Goal: Find specific fact: Find specific fact

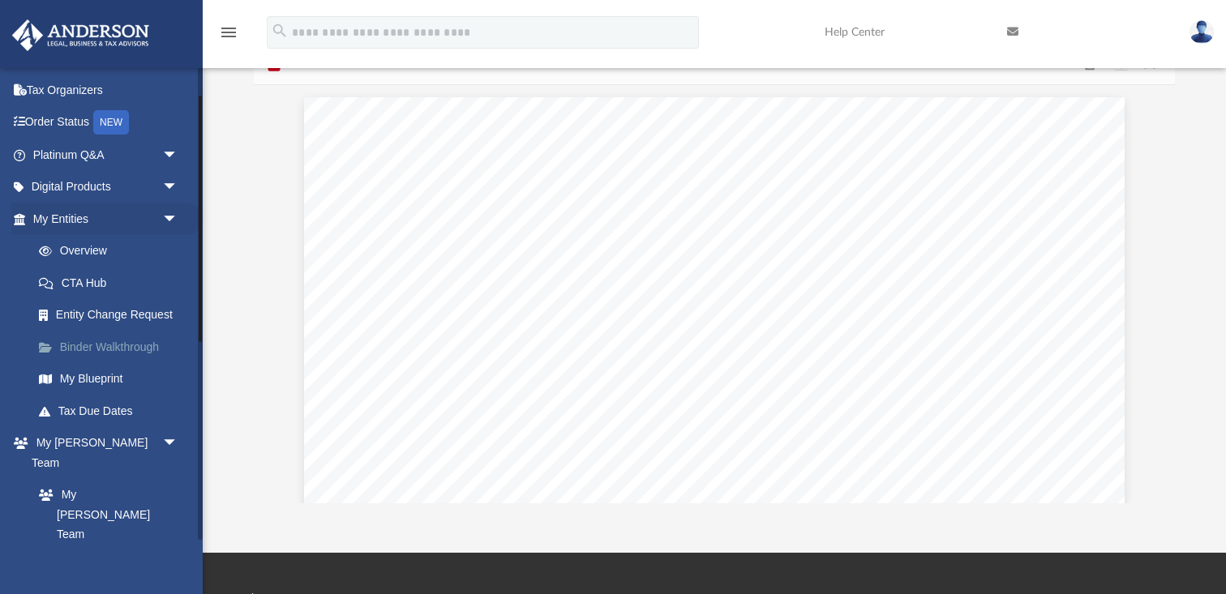
scroll to position [54, 0]
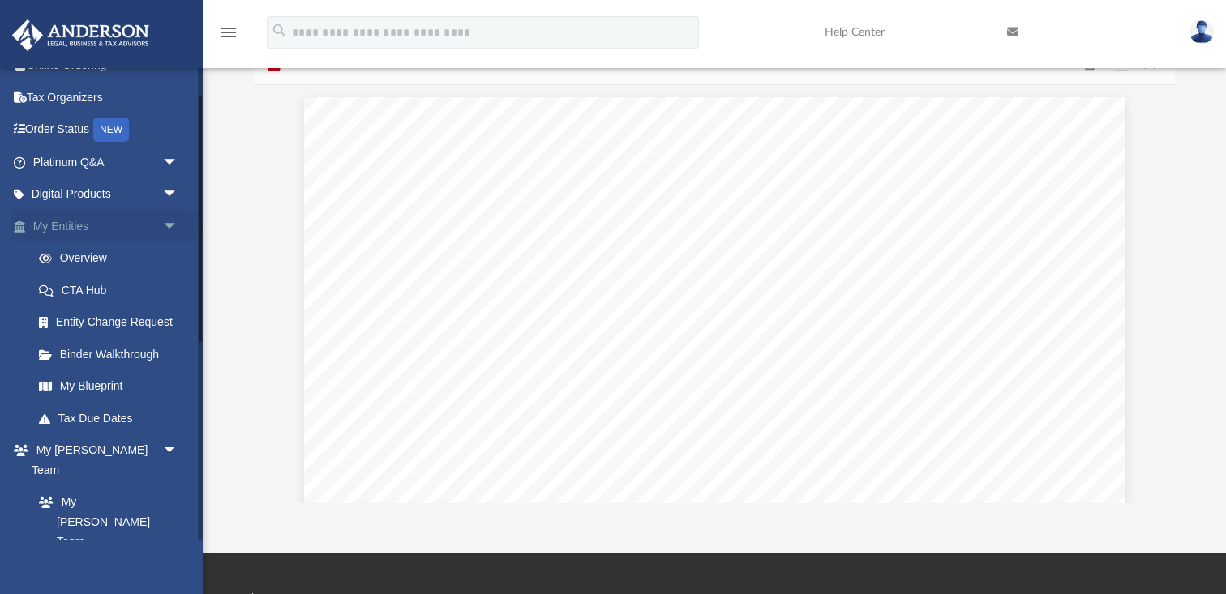
click at [106, 231] on link "My Entities arrow_drop_down" at bounding box center [106, 226] width 191 height 32
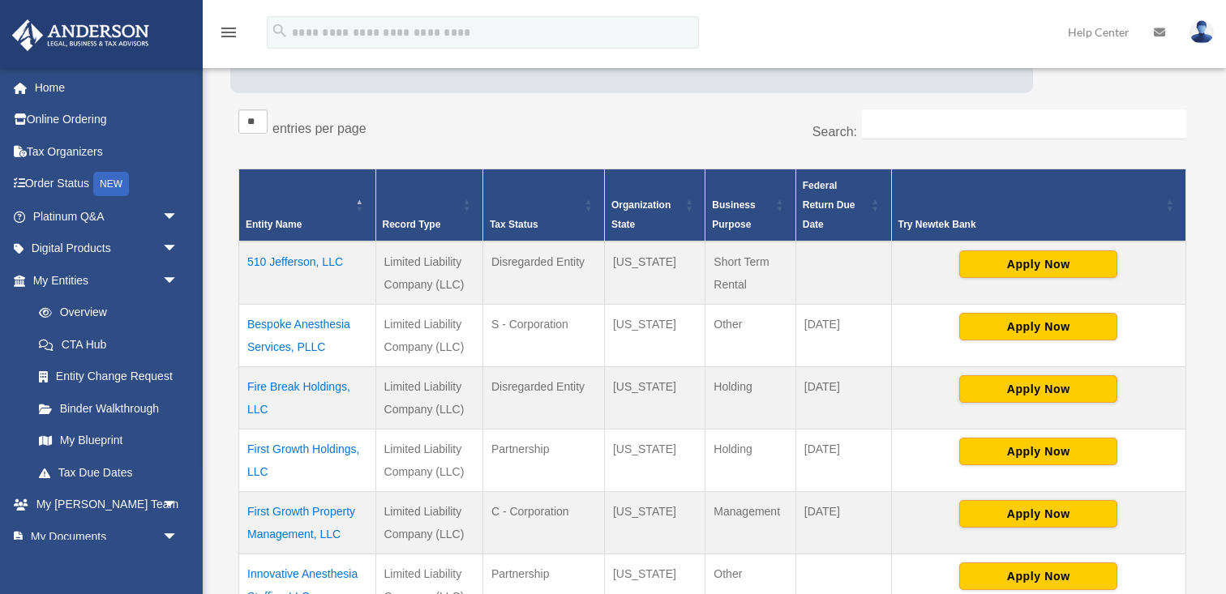
scroll to position [263, 0]
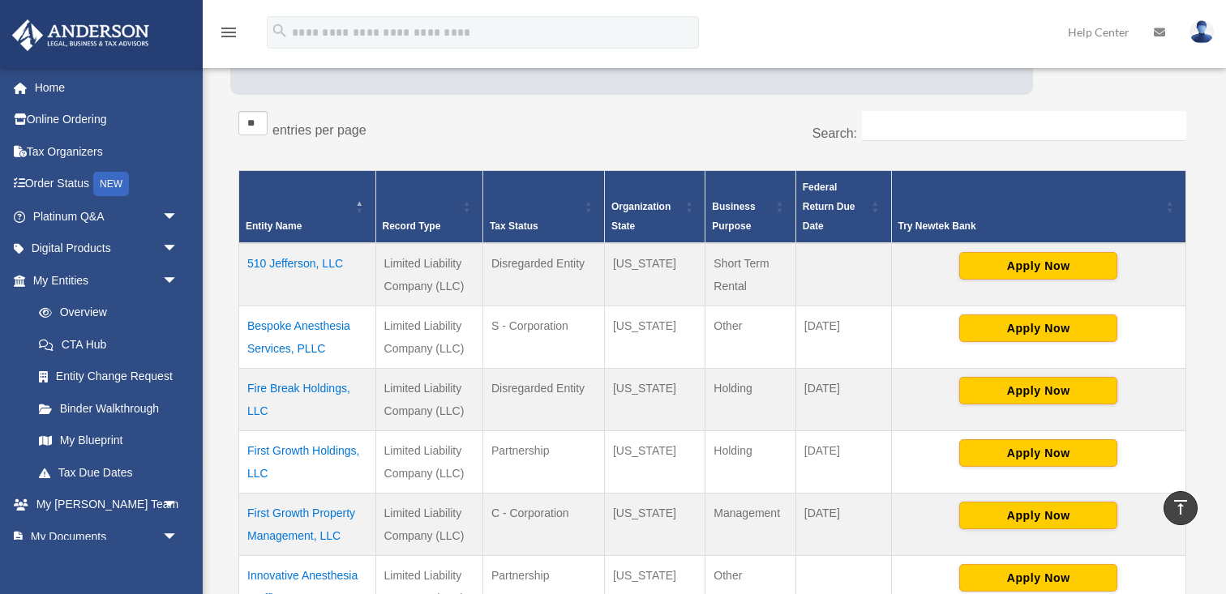
click at [319, 263] on td "510 Jefferson, LLC" at bounding box center [307, 274] width 137 height 63
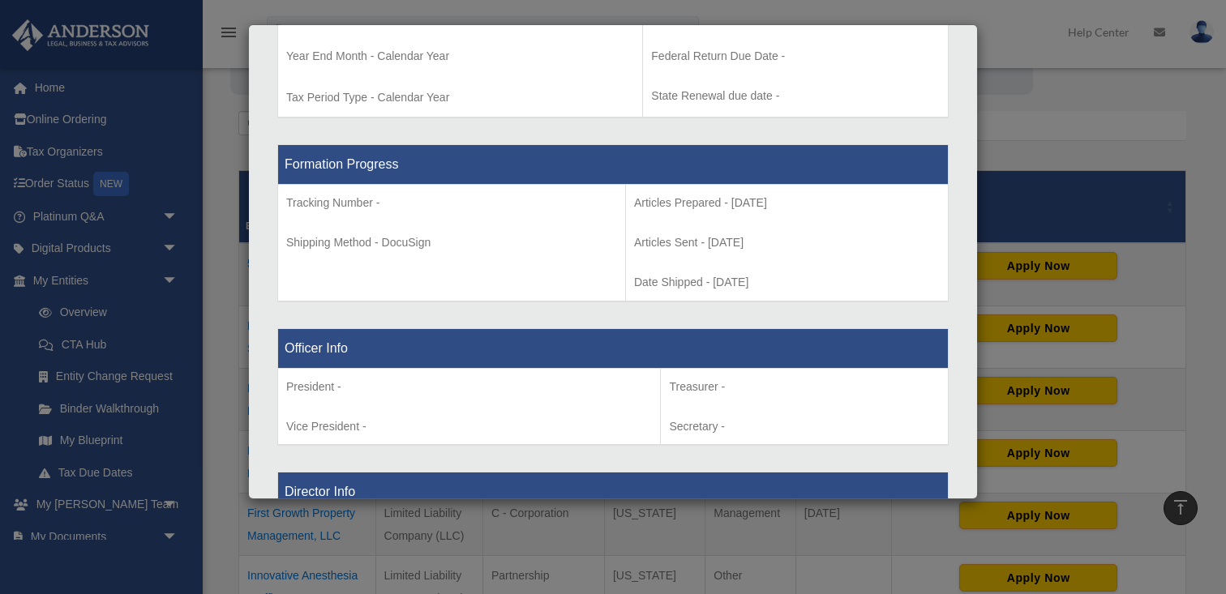
scroll to position [0, 0]
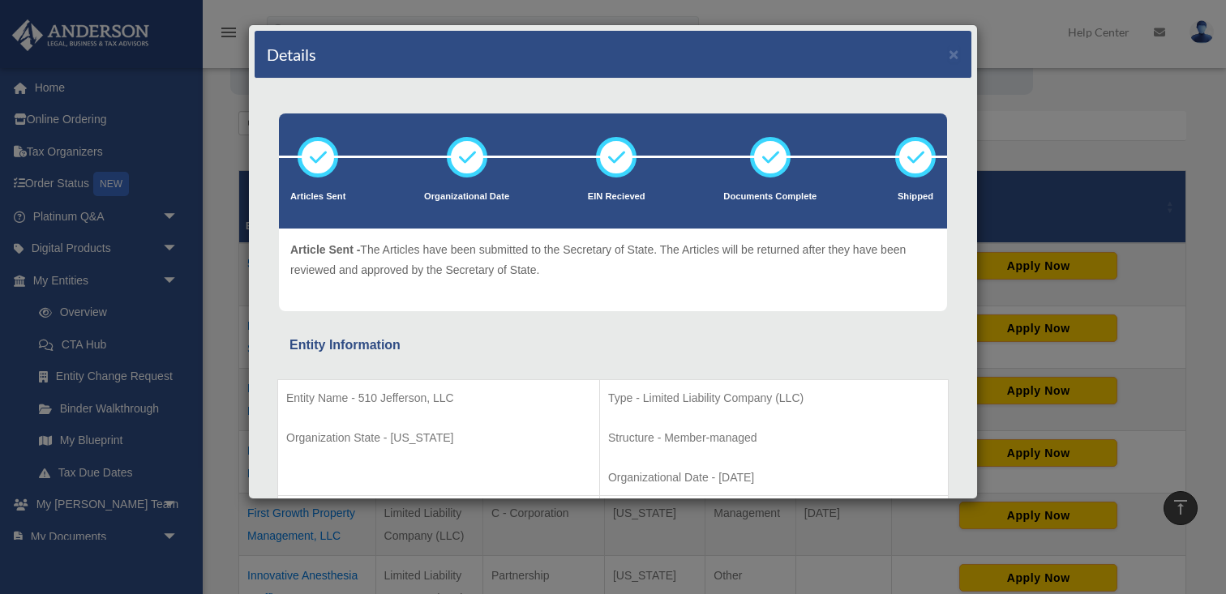
click at [947, 52] on div "Details ×" at bounding box center [613, 55] width 717 height 48
click at [959, 61] on div "Details ×" at bounding box center [613, 55] width 717 height 48
click at [957, 54] on button "×" at bounding box center [953, 53] width 11 height 17
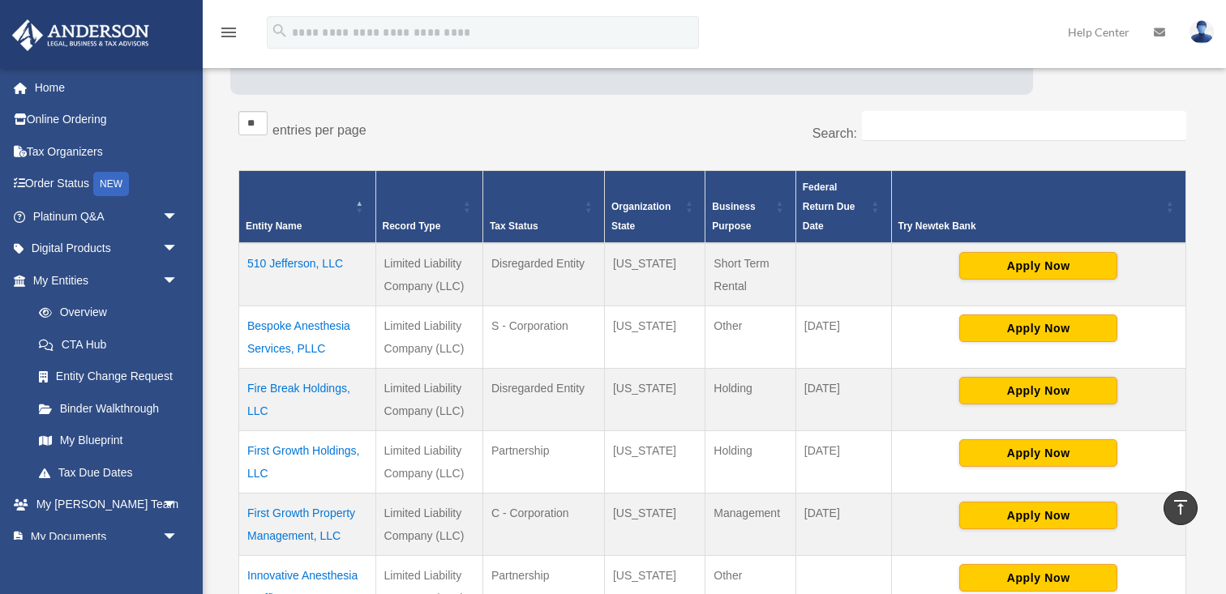
click at [296, 262] on td "510 Jefferson, LLC" at bounding box center [307, 274] width 137 height 63
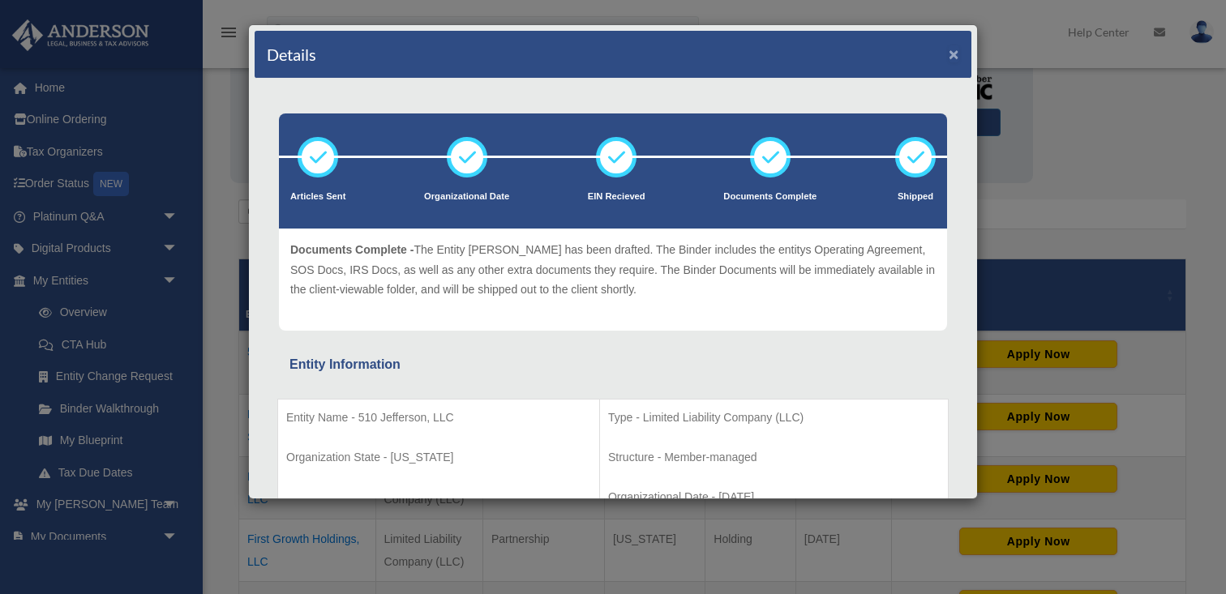
click at [956, 58] on button "×" at bounding box center [953, 53] width 11 height 17
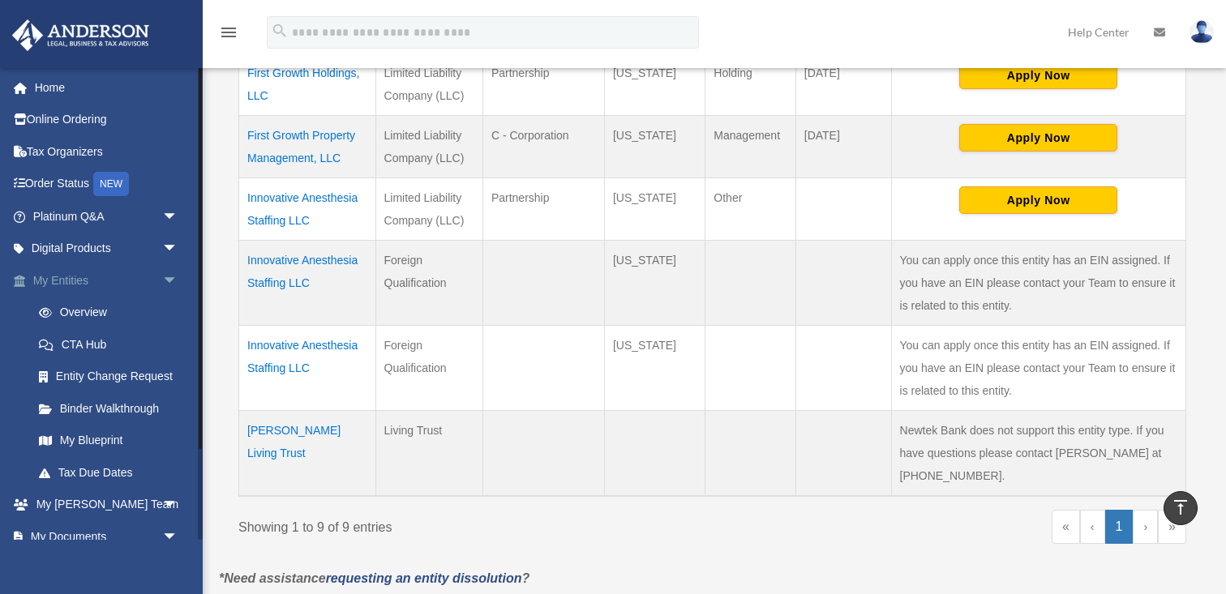
scroll to position [113, 0]
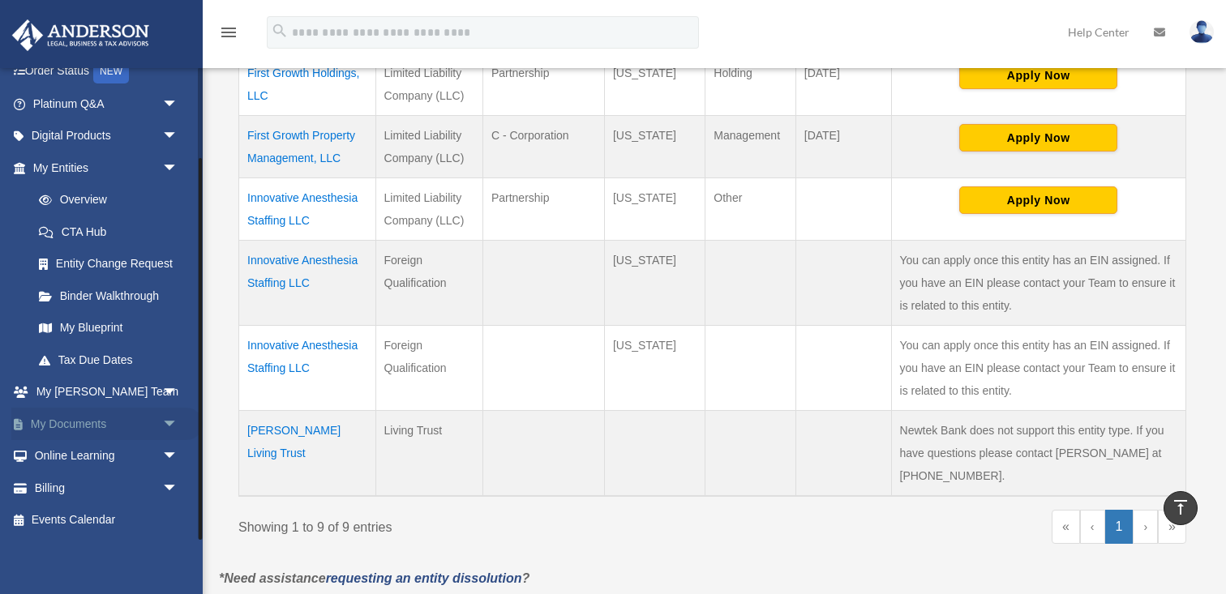
click at [117, 426] on link "My Documents arrow_drop_down" at bounding box center [106, 424] width 191 height 32
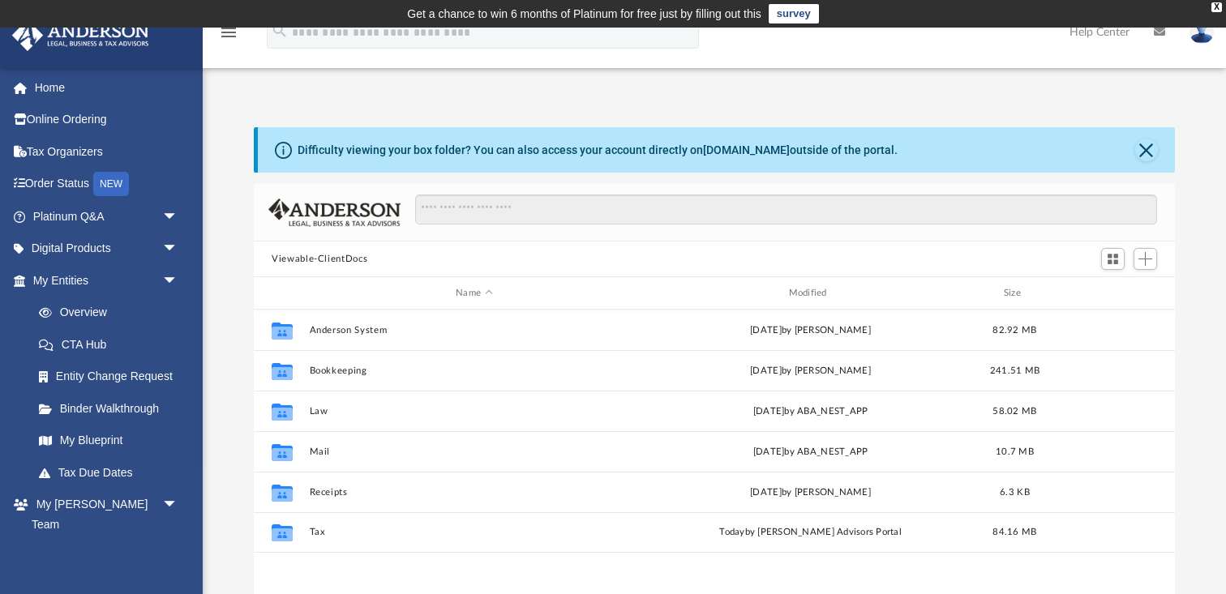
scroll to position [368, 920]
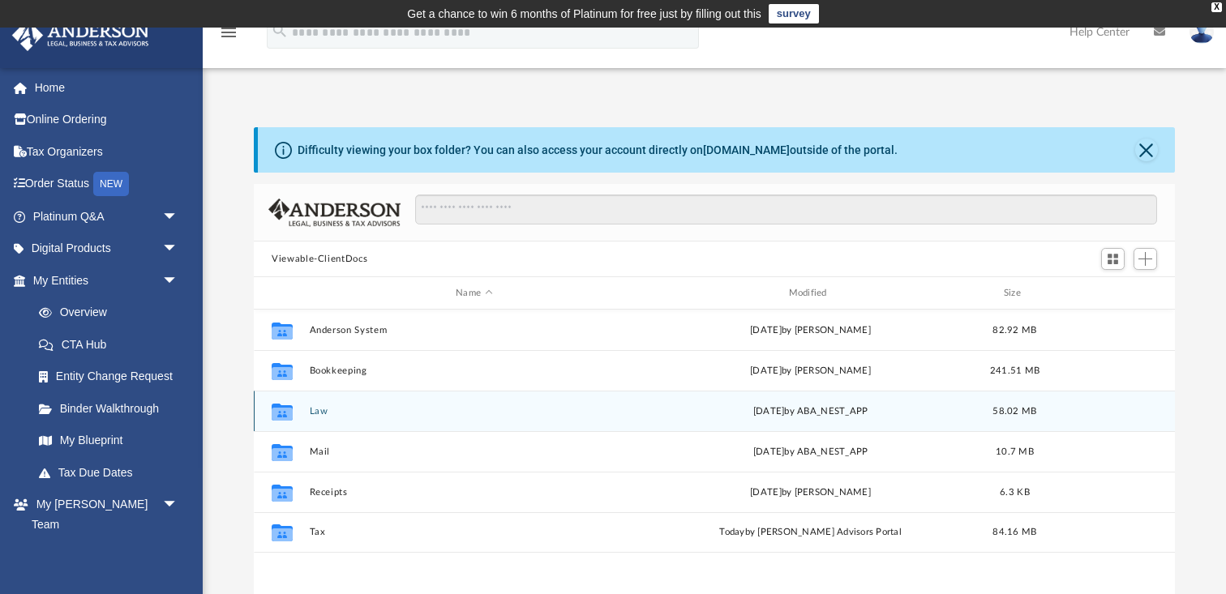
click at [332, 408] on button "Law" at bounding box center [474, 411] width 329 height 11
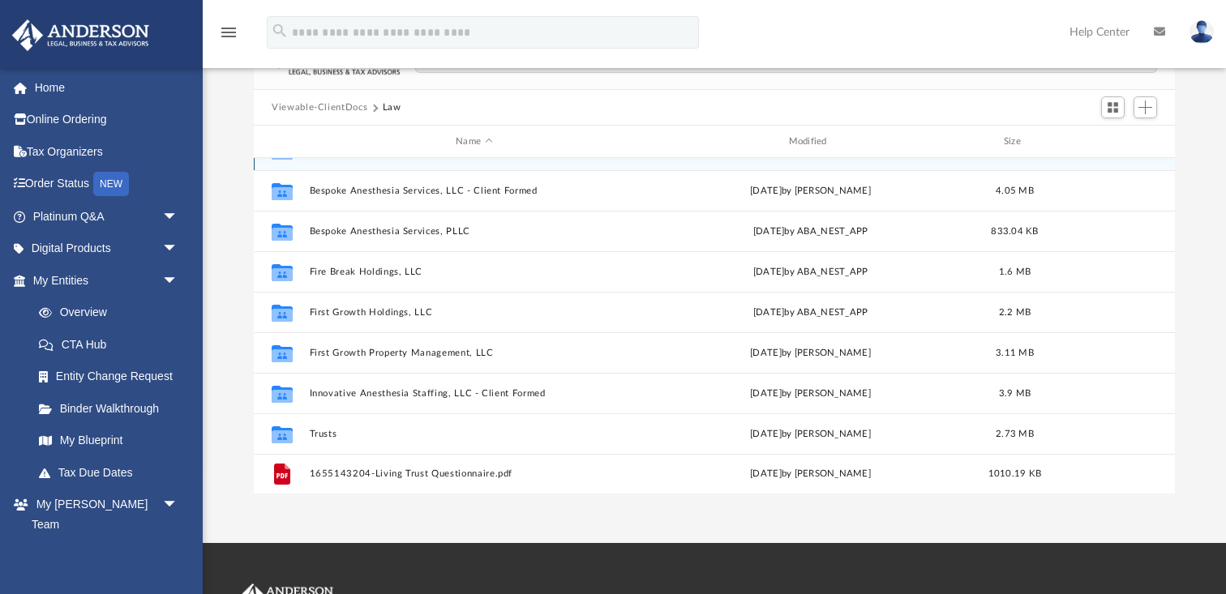
scroll to position [154, 0]
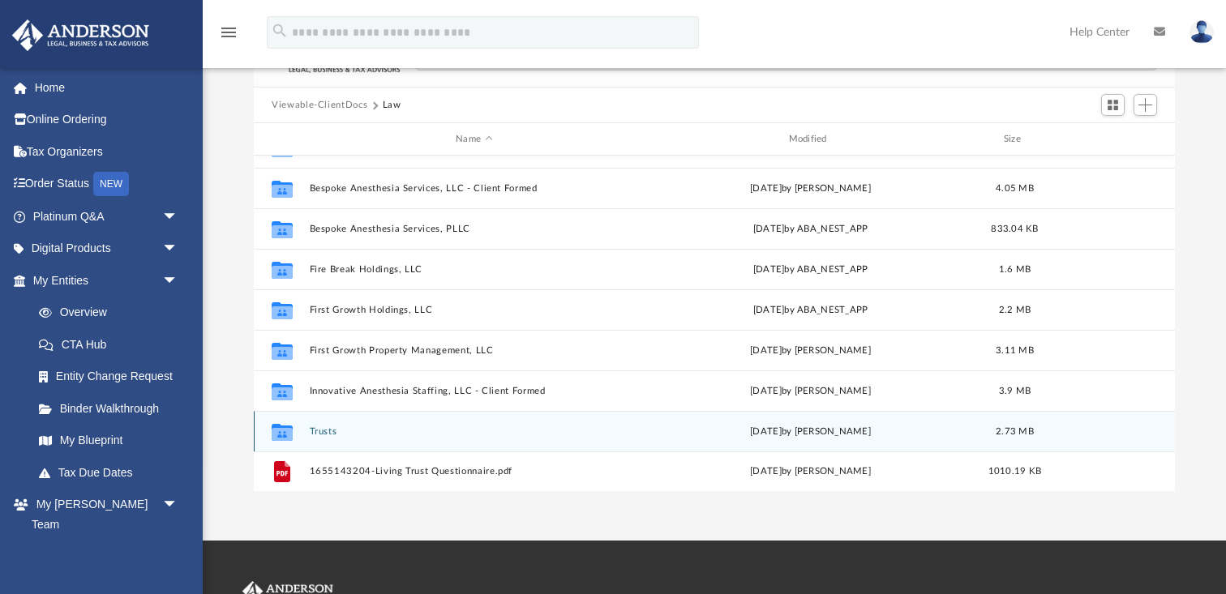
click at [333, 435] on button "Trusts" at bounding box center [474, 431] width 329 height 11
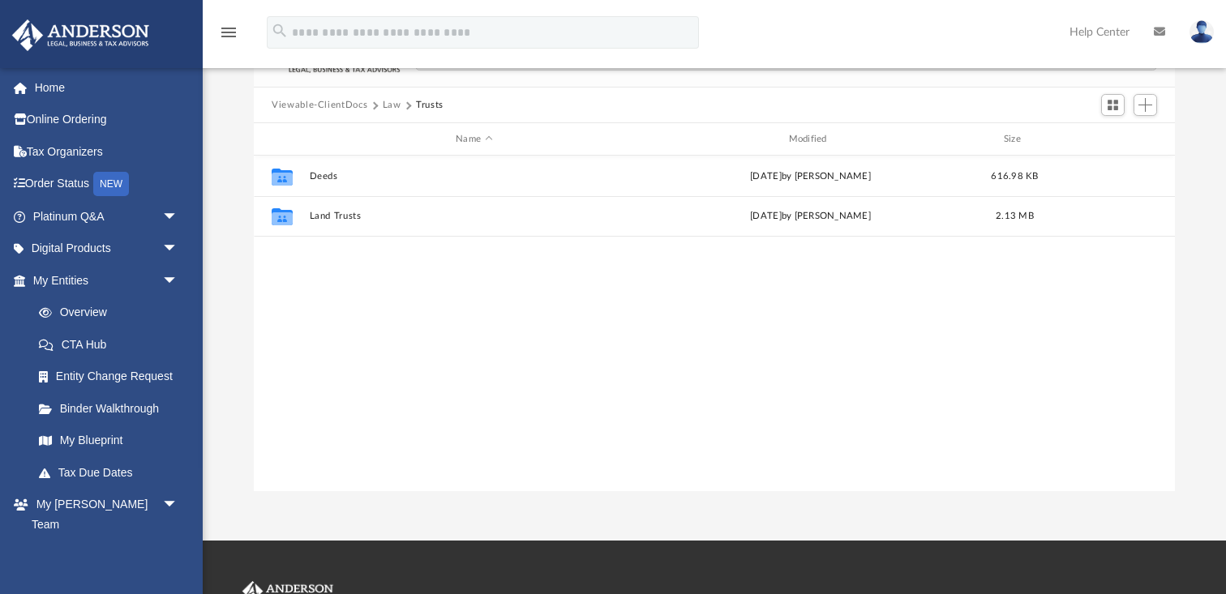
scroll to position [0, 0]
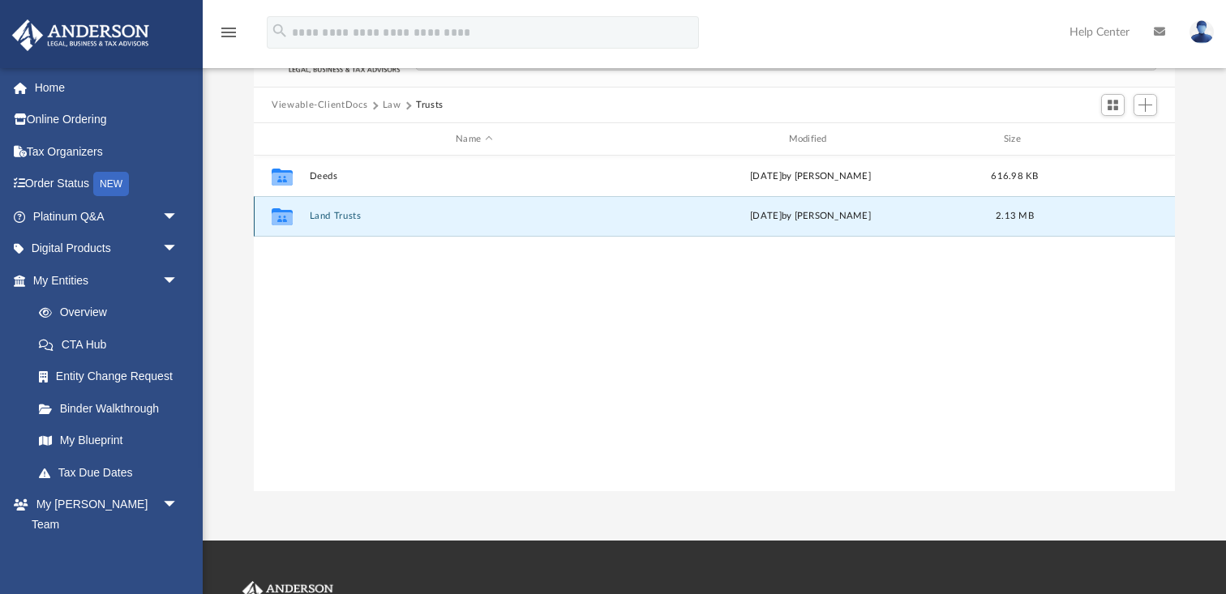
click at [353, 214] on button "Land Trusts" at bounding box center [474, 216] width 329 height 11
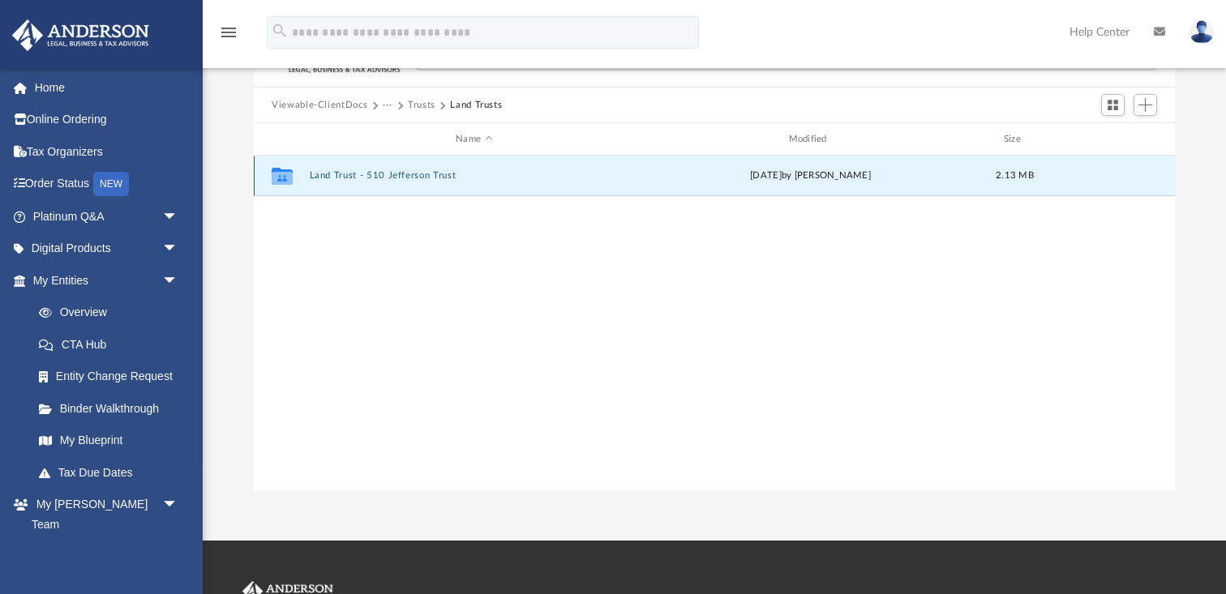
click at [396, 173] on button "Land Trust - 510 Jefferson Trust" at bounding box center [474, 175] width 329 height 11
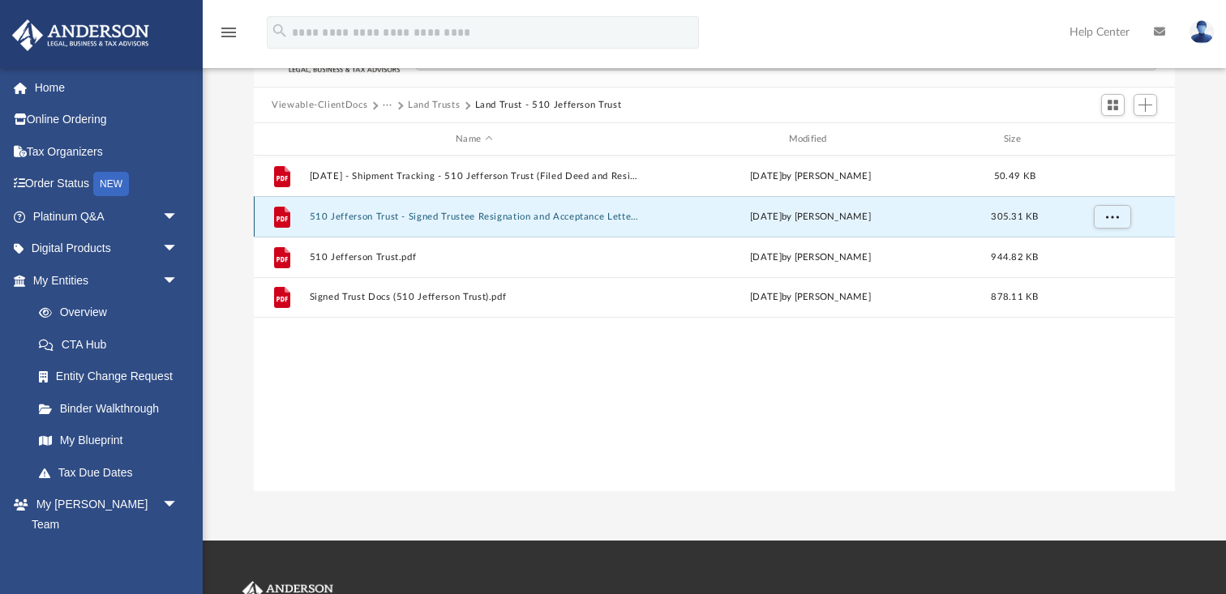
click at [422, 214] on button "510 Jefferson Trust - Signed Trustee Resignation and Acceptance Letter.pdf" at bounding box center [474, 217] width 329 height 11
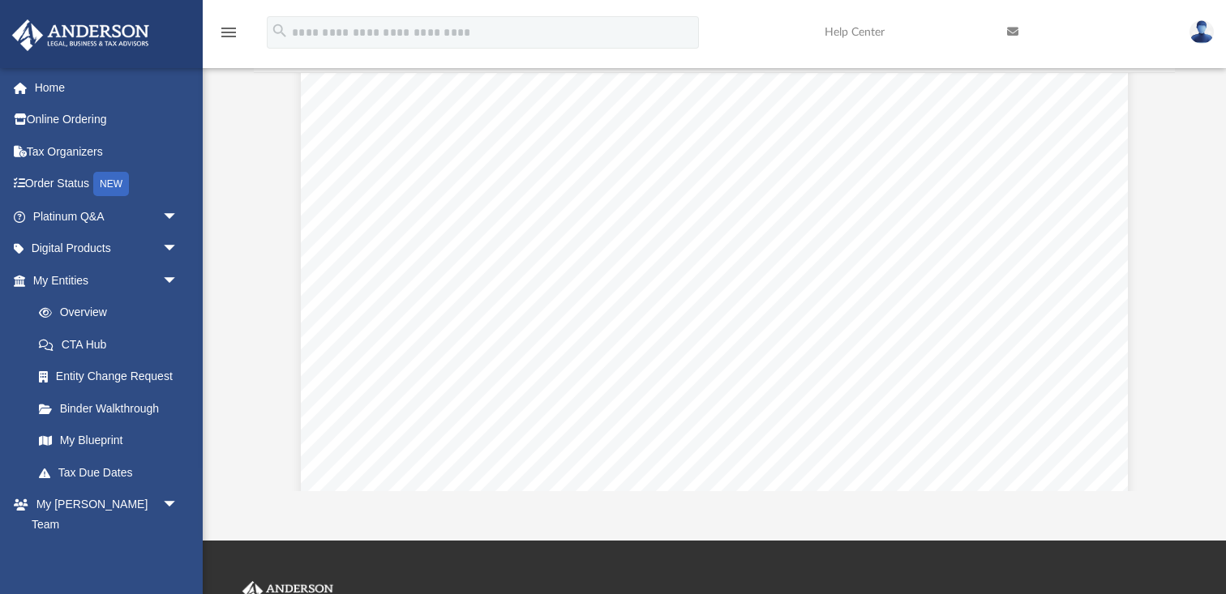
scroll to position [1770, 0]
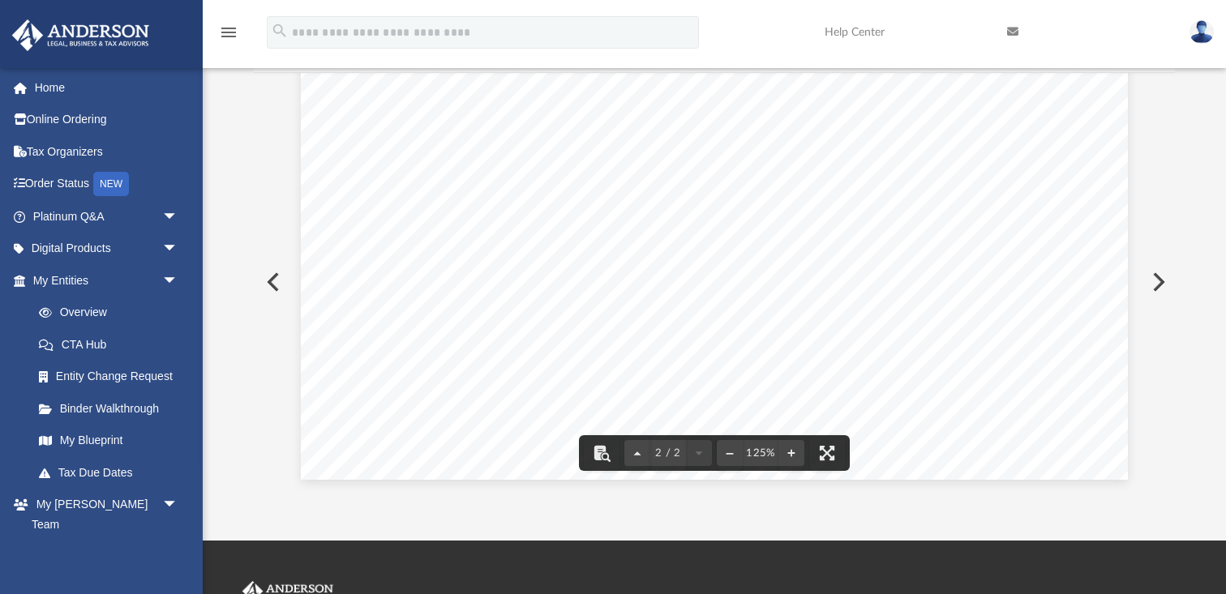
click at [277, 280] on button "Preview" at bounding box center [272, 281] width 36 height 45
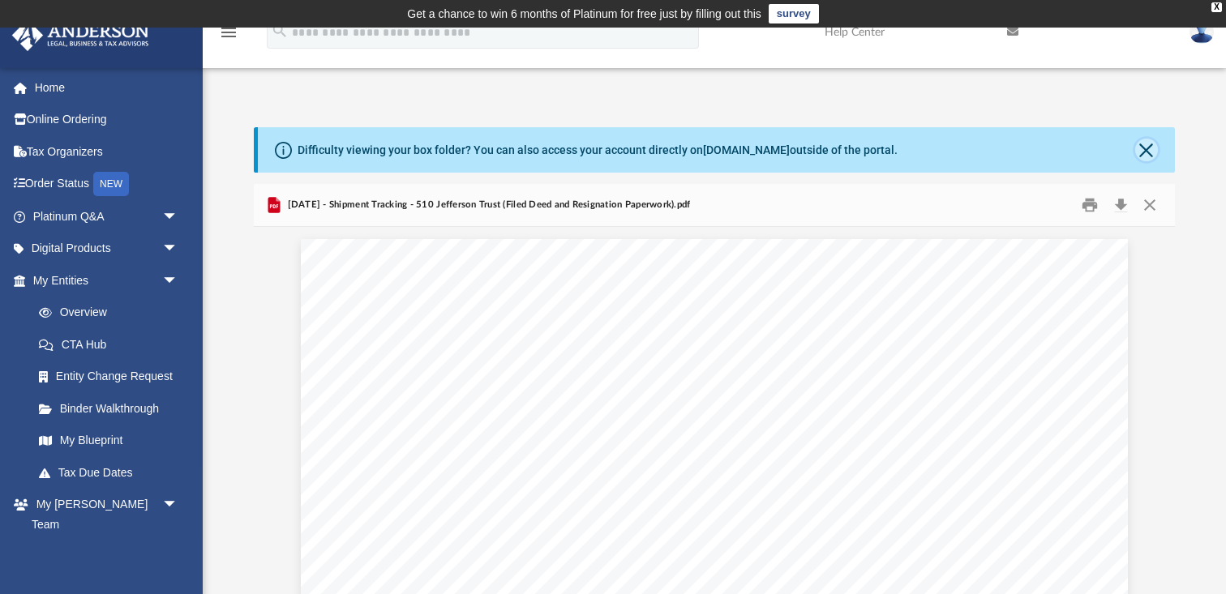
click at [1147, 152] on button "Close" at bounding box center [1146, 150] width 23 height 23
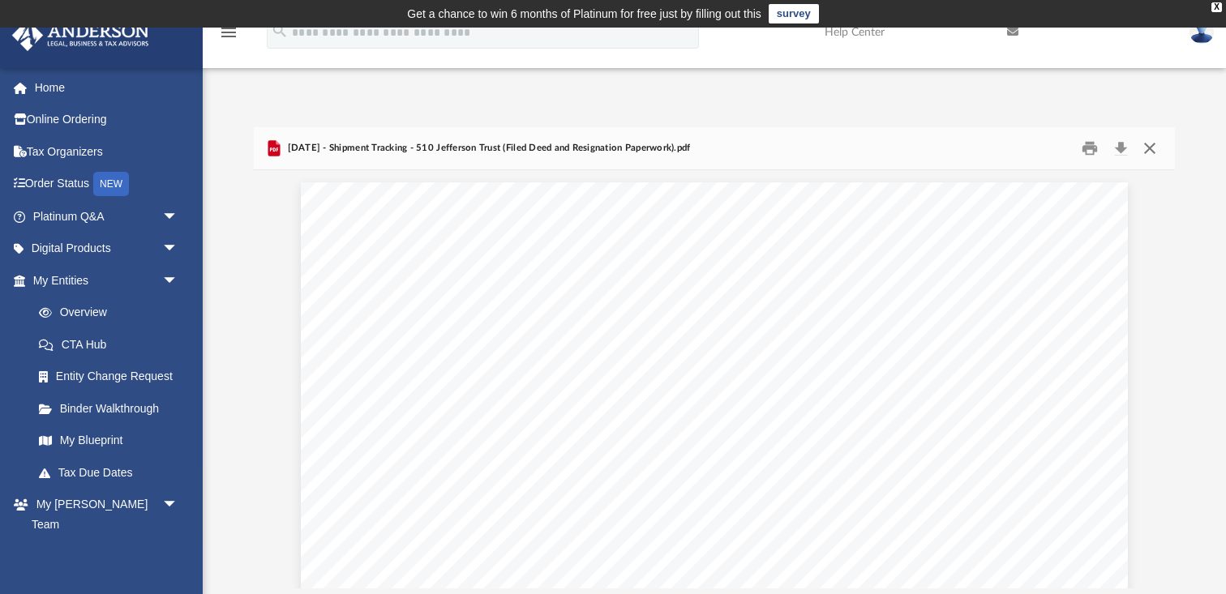
click at [1157, 153] on button "Close" at bounding box center [1149, 148] width 29 height 25
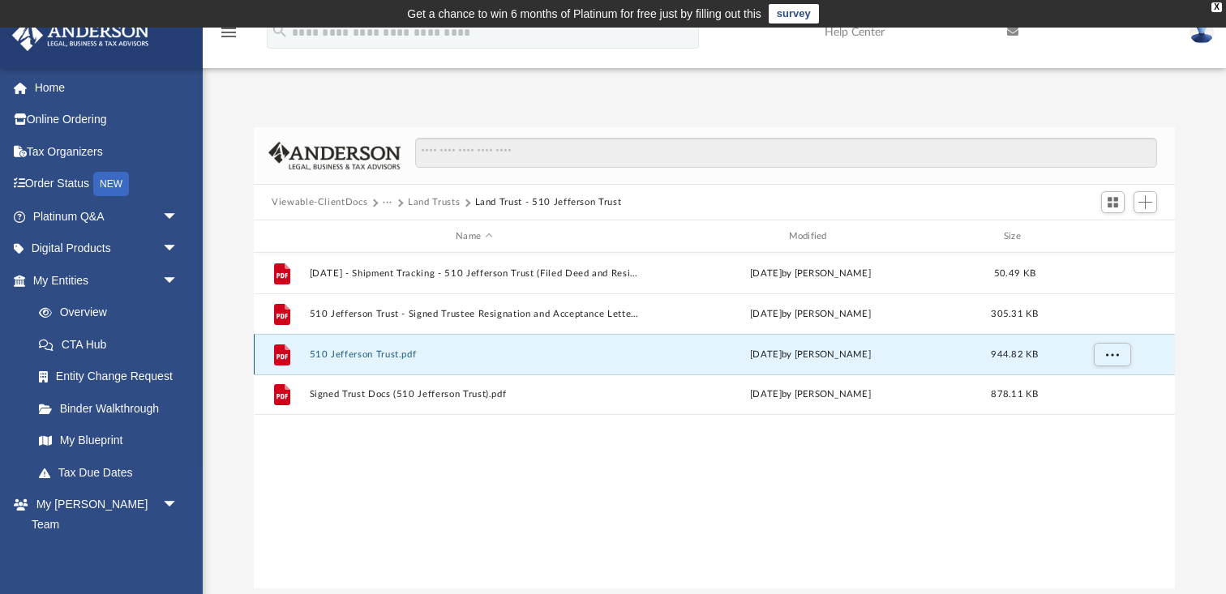
click at [581, 355] on button "510 Jefferson Trust.pdf" at bounding box center [474, 354] width 329 height 11
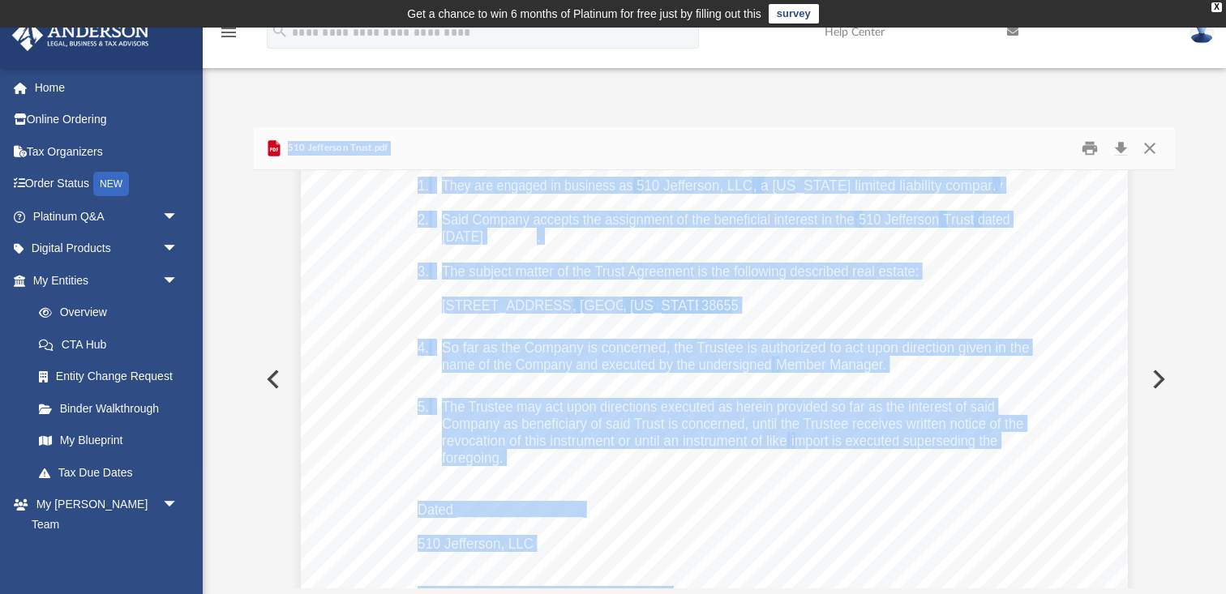
scroll to position [37431, 0]
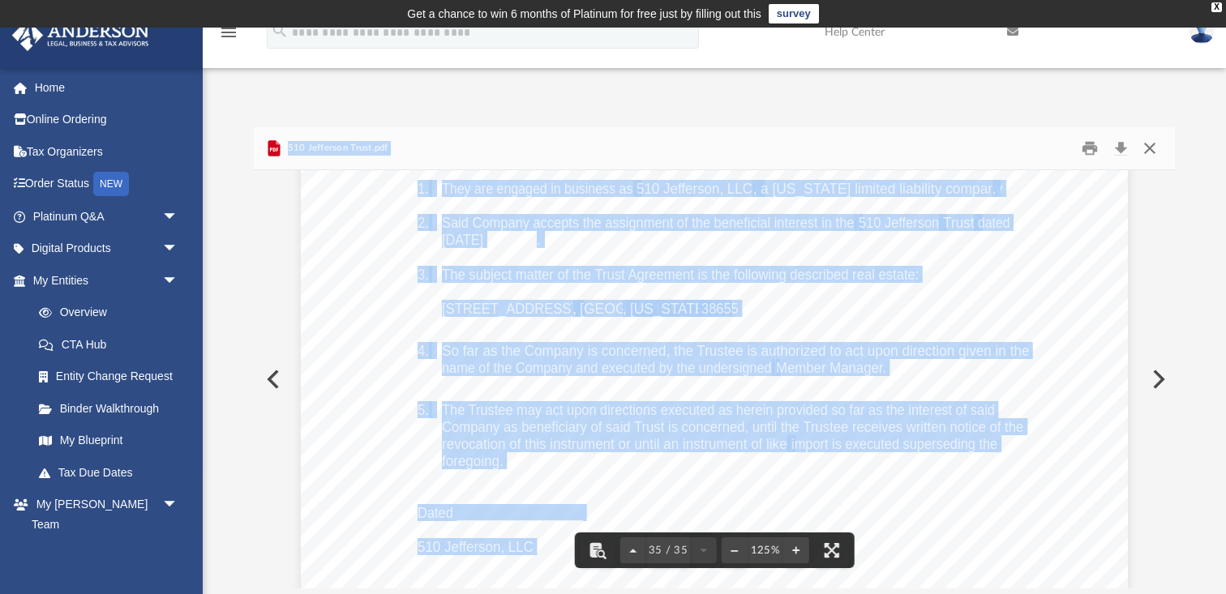
click at [1149, 151] on button "Close" at bounding box center [1149, 148] width 29 height 25
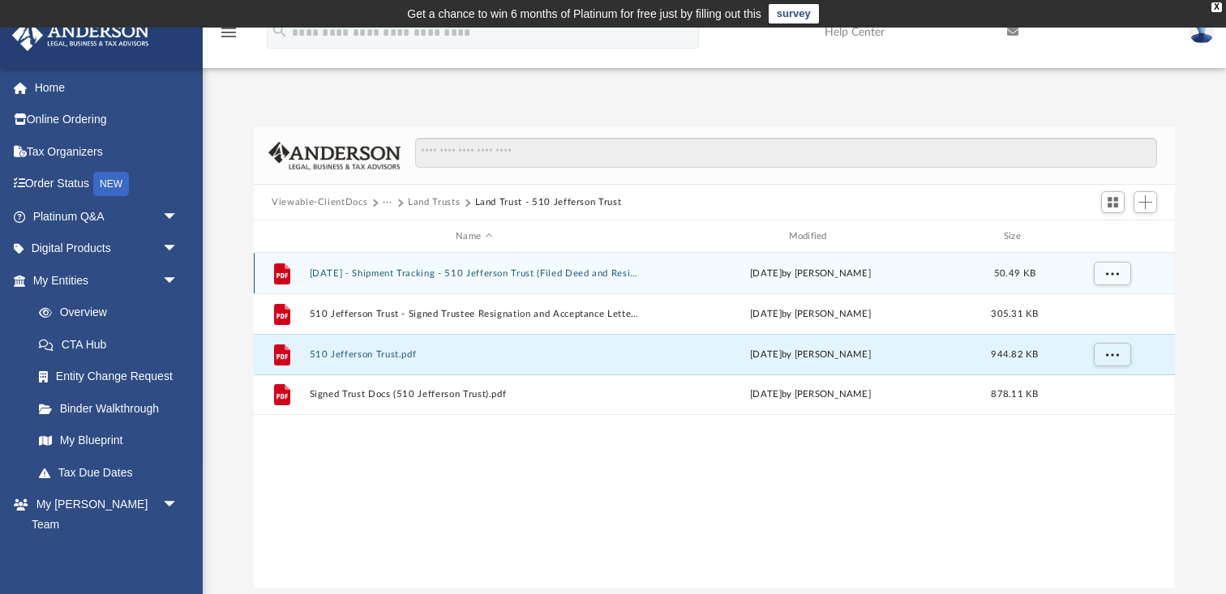
click at [513, 281] on div "File 2024.04.25 - Shipment Tracking - 510 Jefferson Trust (Filed Deed and Resig…" at bounding box center [714, 273] width 921 height 41
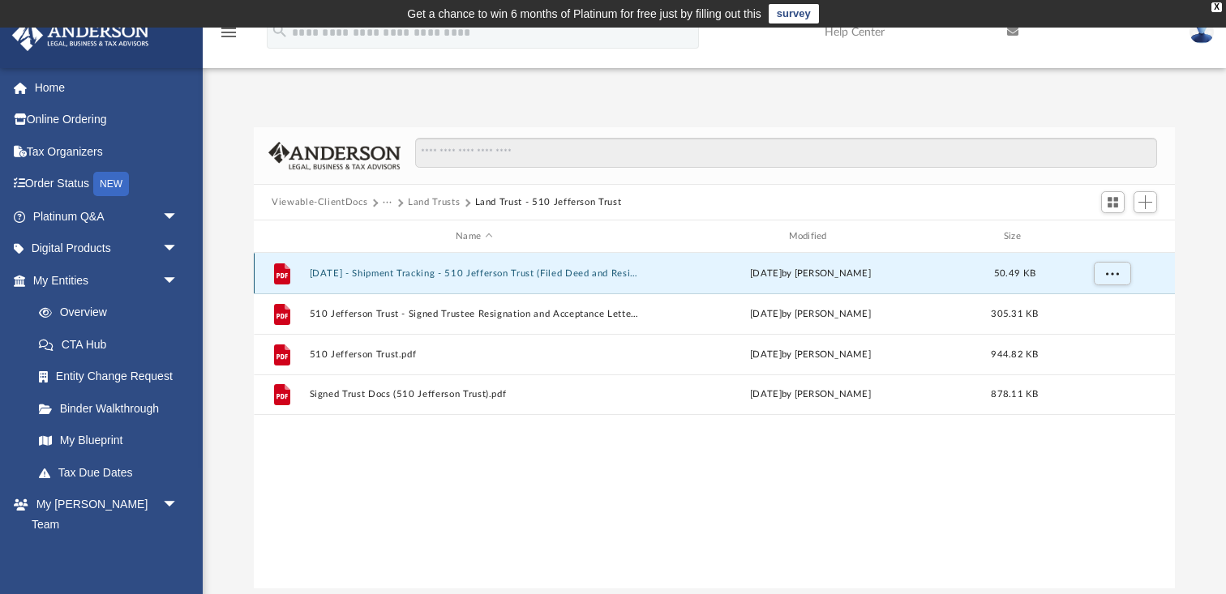
click at [513, 281] on div "File 2024.04.25 - Shipment Tracking - 510 Jefferson Trust (Filed Deed and Resig…" at bounding box center [714, 273] width 921 height 41
click at [513, 272] on button "2024.04.25 - Shipment Tracking - 510 Jefferson Trust (Filed Deed and Resignatio…" at bounding box center [474, 273] width 329 height 11
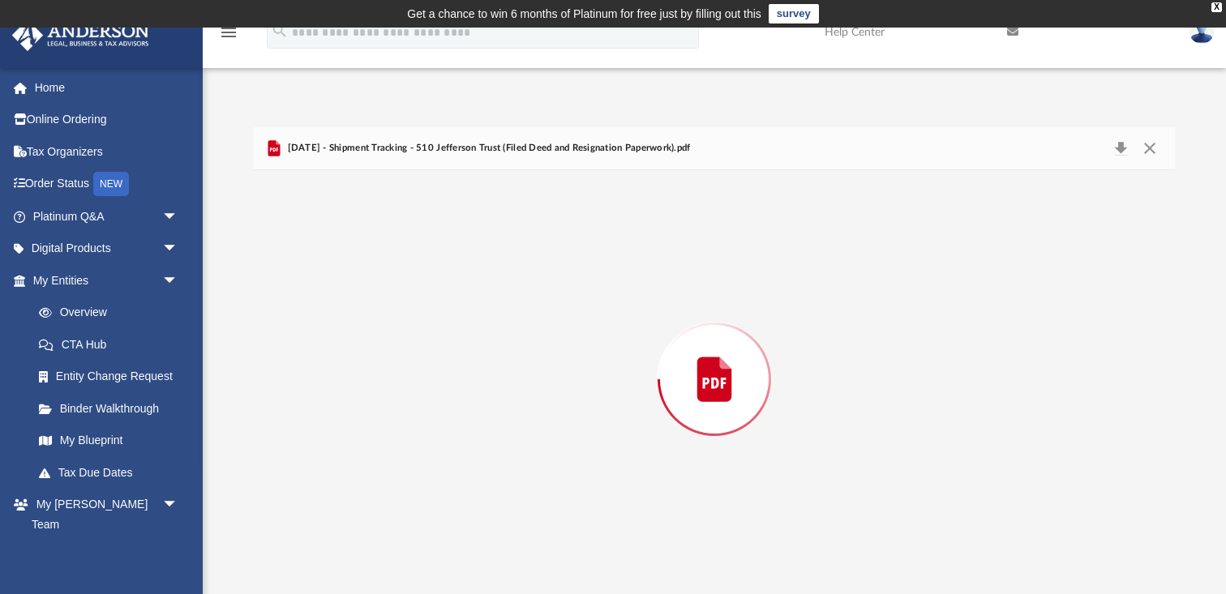
click at [513, 272] on div "Preview" at bounding box center [714, 379] width 921 height 418
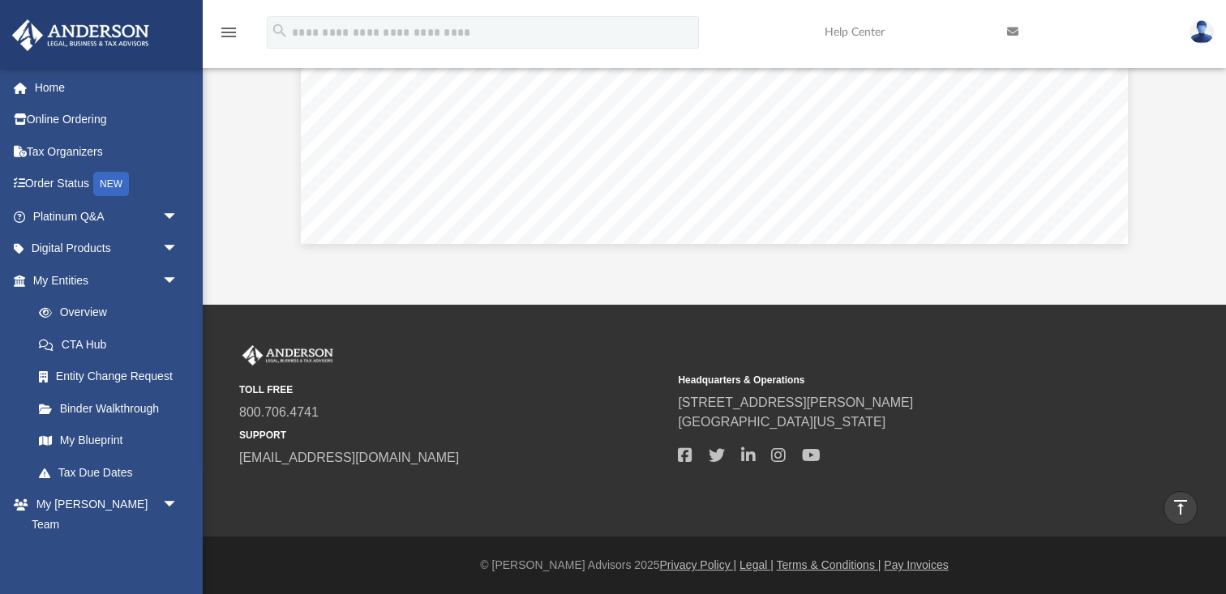
scroll to position [0, 0]
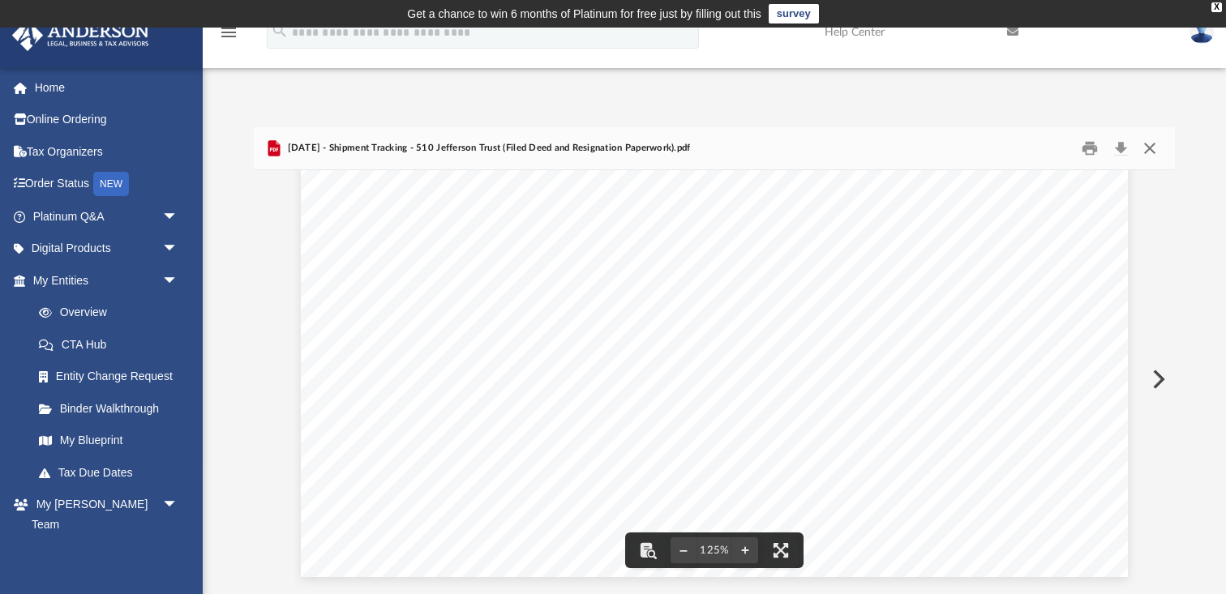
click at [1150, 143] on button "Close" at bounding box center [1149, 148] width 29 height 25
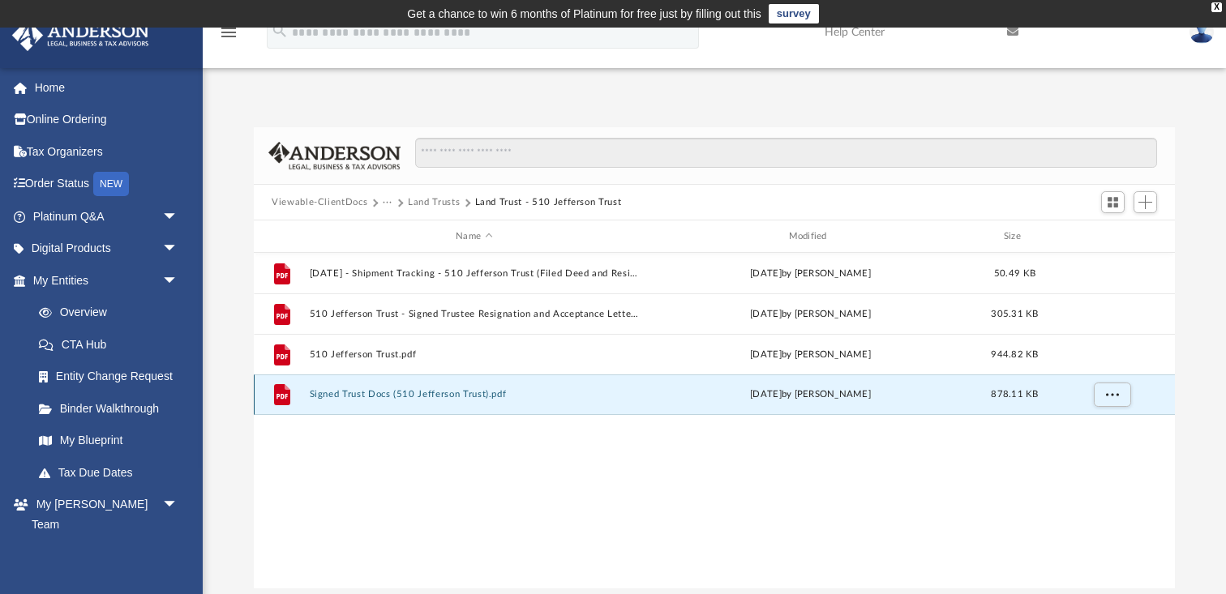
click at [567, 389] on button "Signed Trust Docs (510 Jefferson Trust).pdf" at bounding box center [474, 394] width 329 height 11
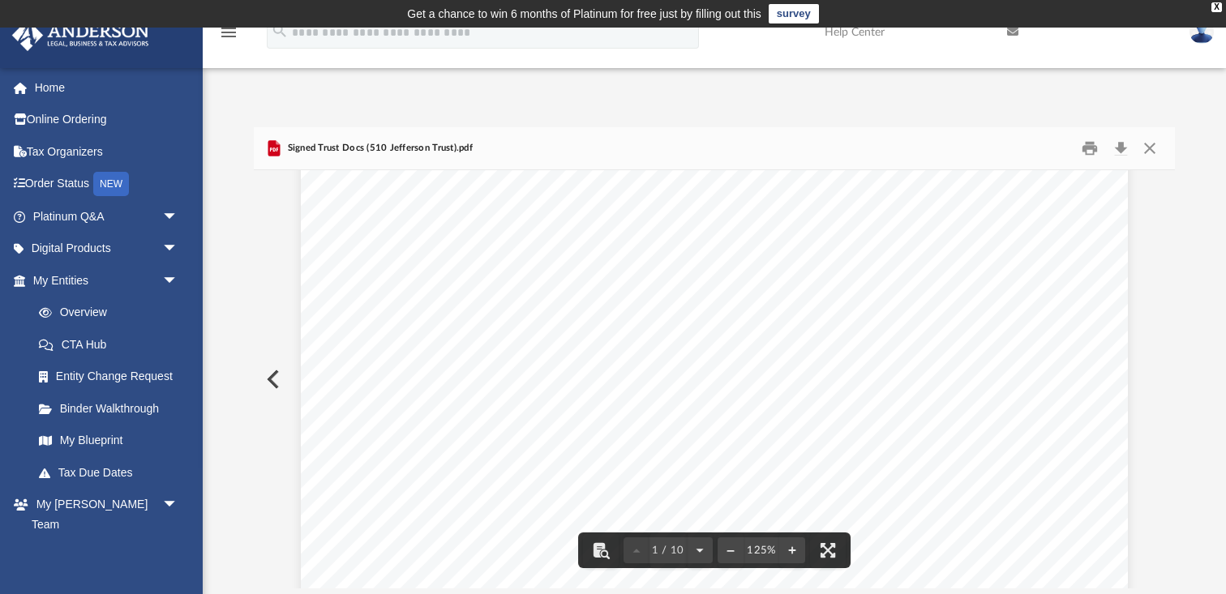
scroll to position [130, 0]
click at [1152, 150] on button "Close" at bounding box center [1149, 148] width 29 height 25
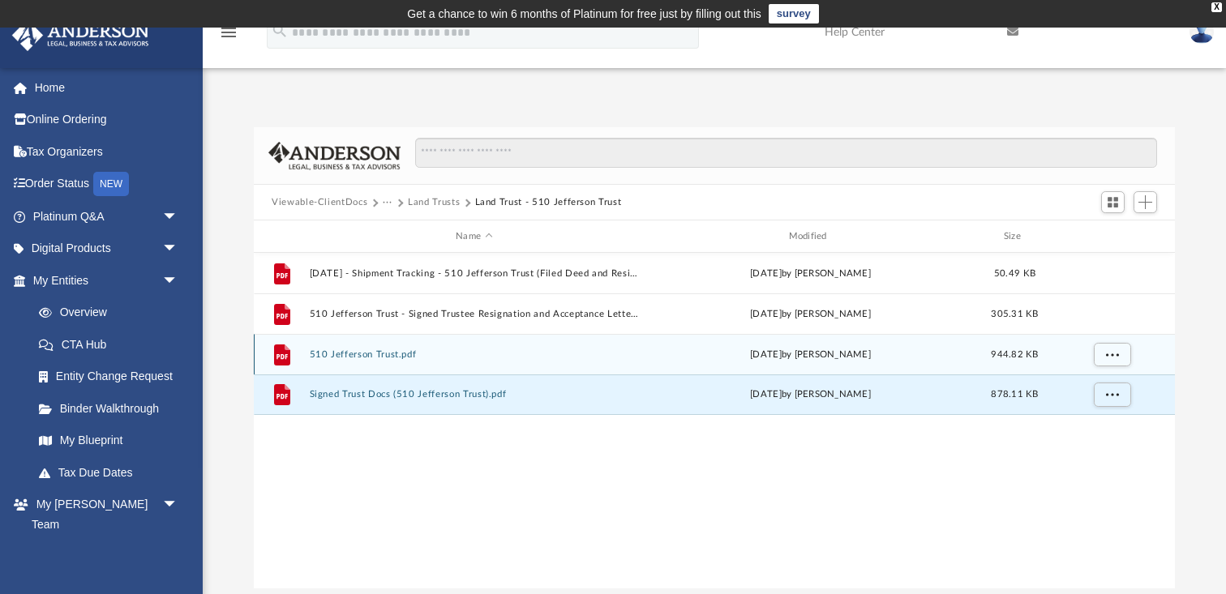
click at [553, 340] on div "File 510 Jefferson Trust.pdf Tue Jan 2 2024 by Lucianne Castillo 944.82 KB" at bounding box center [714, 354] width 921 height 41
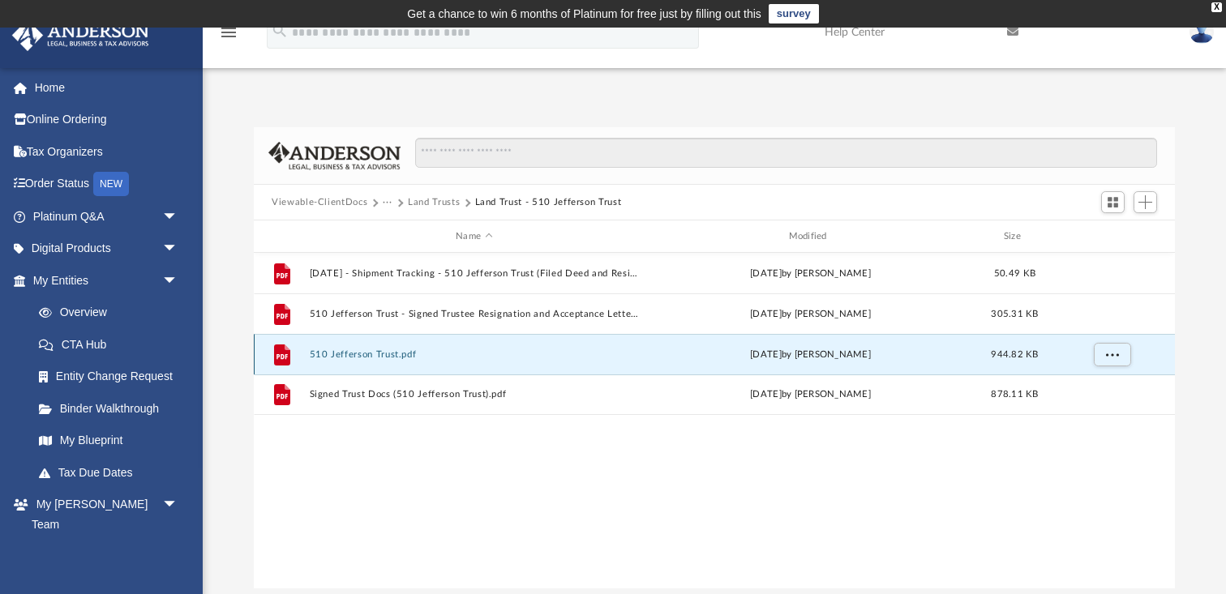
click at [553, 340] on div "File 510 Jefferson Trust.pdf Tue Jan 2 2024 by Lucianne Castillo 944.82 KB" at bounding box center [714, 354] width 921 height 41
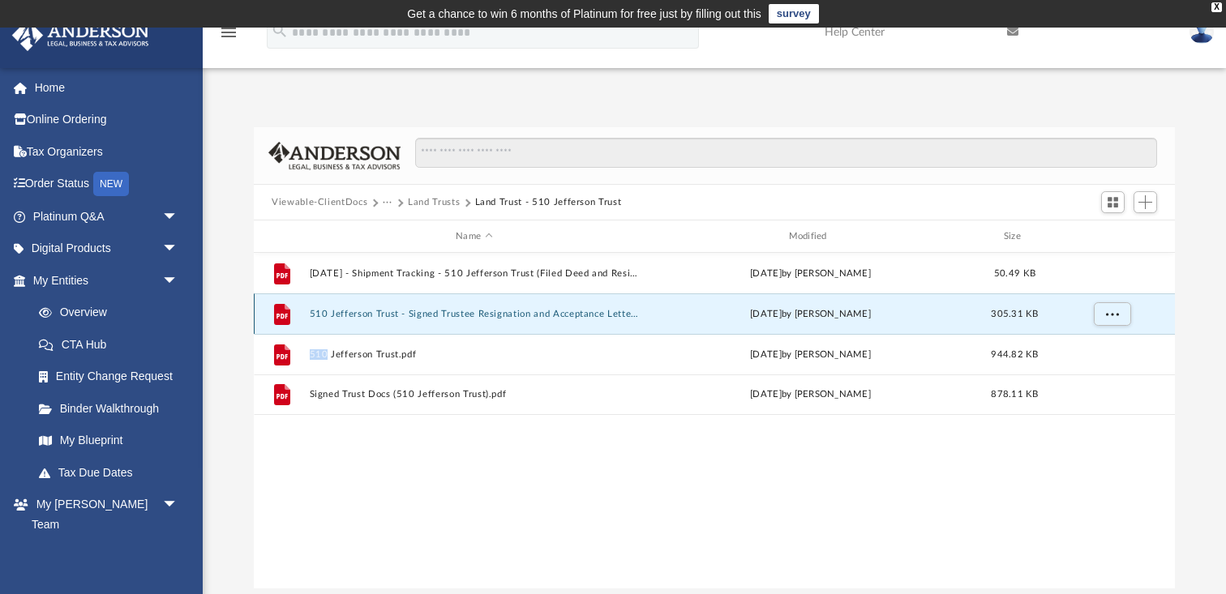
click at [542, 317] on button "510 Jefferson Trust - Signed Trustee Resignation and Acceptance Letter.pdf" at bounding box center [474, 314] width 329 height 11
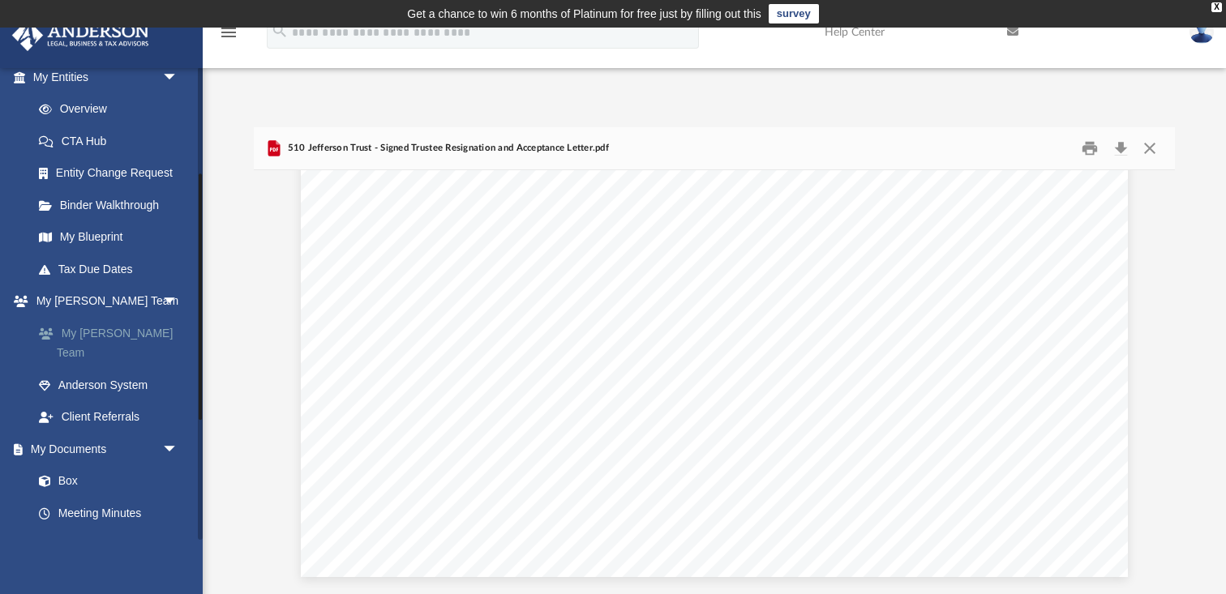
scroll to position [126, 0]
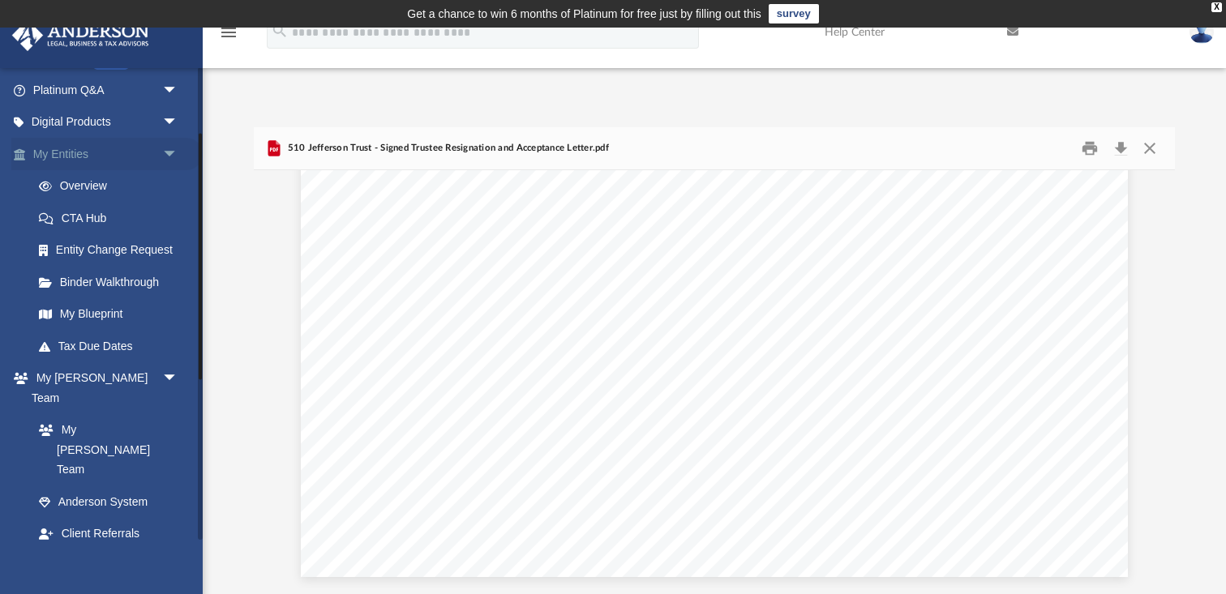
click at [96, 155] on link "My Entities arrow_drop_down" at bounding box center [106, 154] width 191 height 32
click at [89, 188] on link "Overview" at bounding box center [113, 186] width 180 height 32
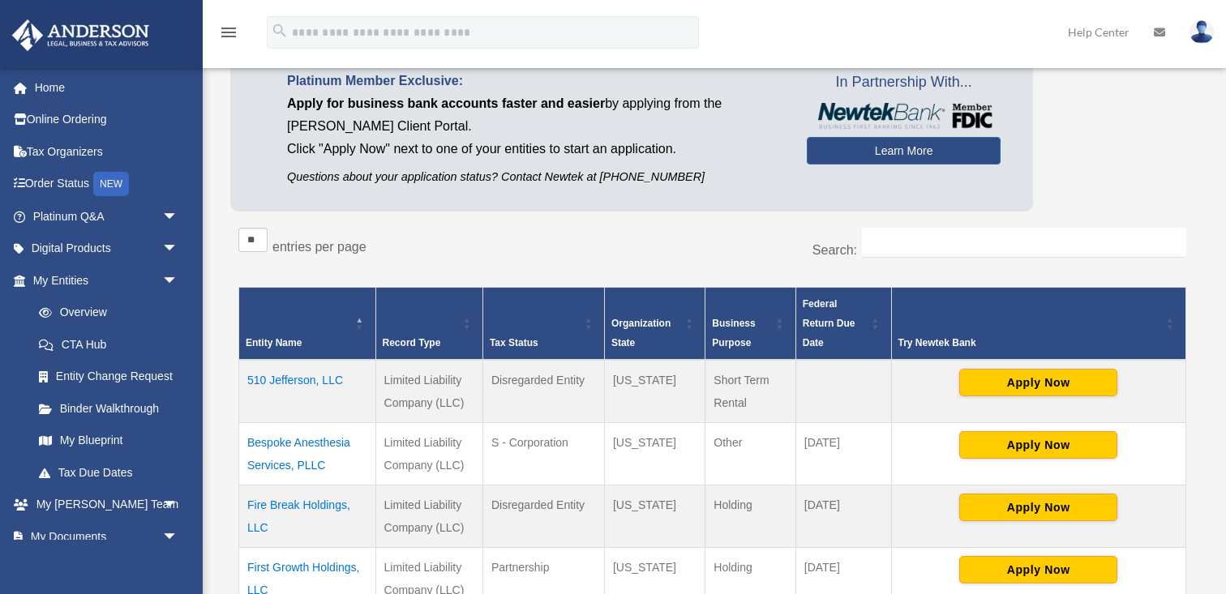
scroll to position [259, 0]
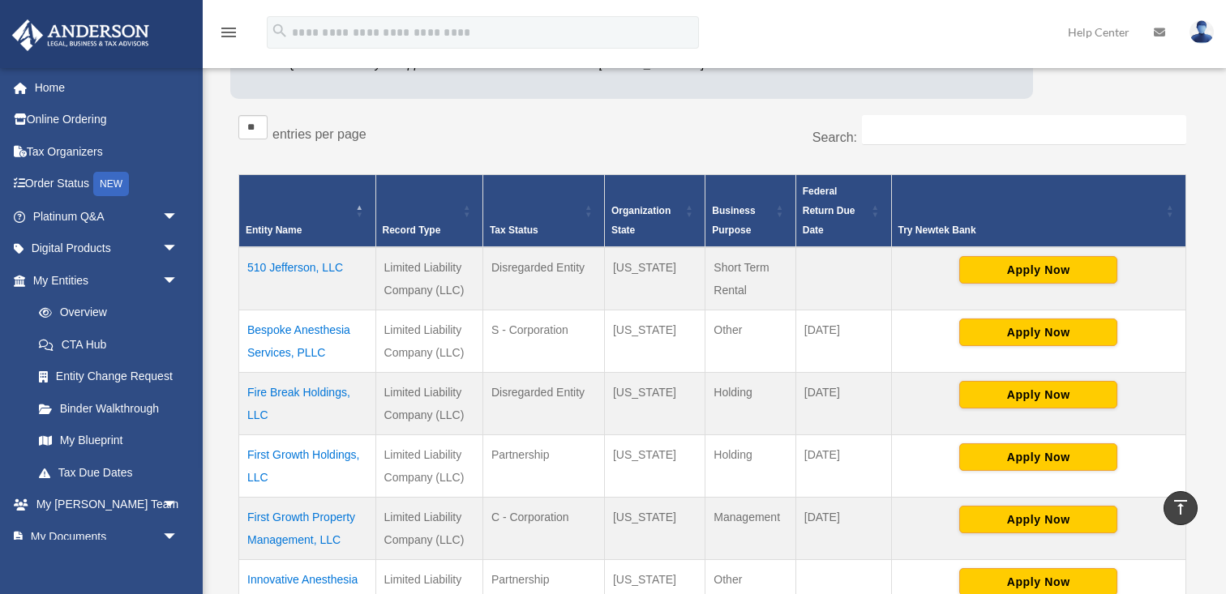
click at [328, 271] on td "510 Jefferson, LLC" at bounding box center [307, 278] width 137 height 63
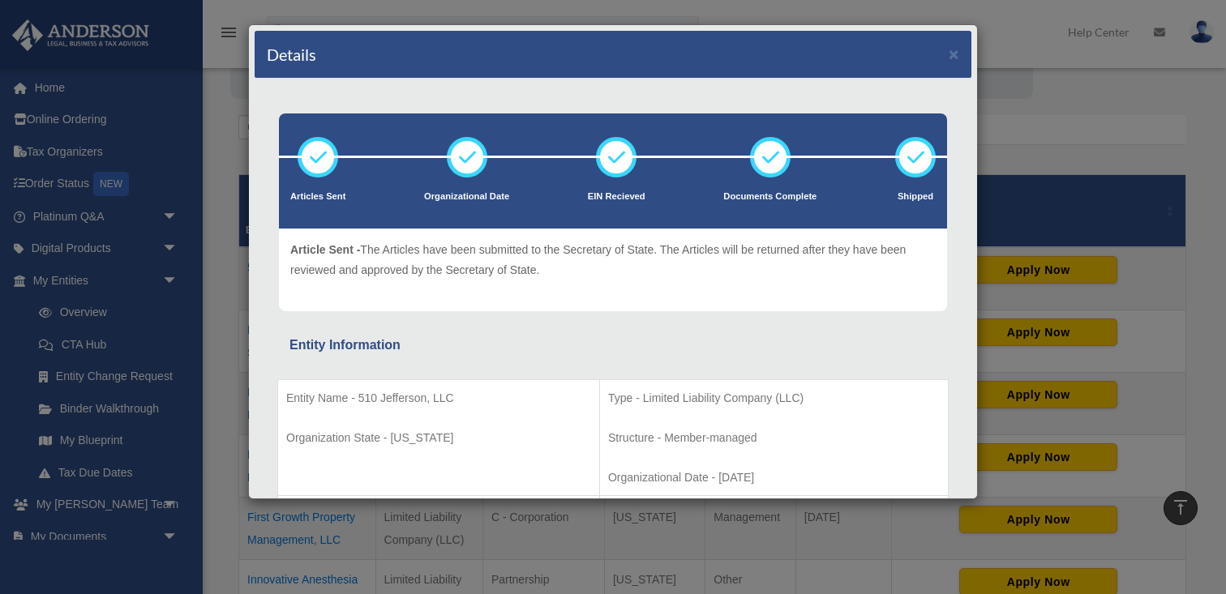
scroll to position [174, 0]
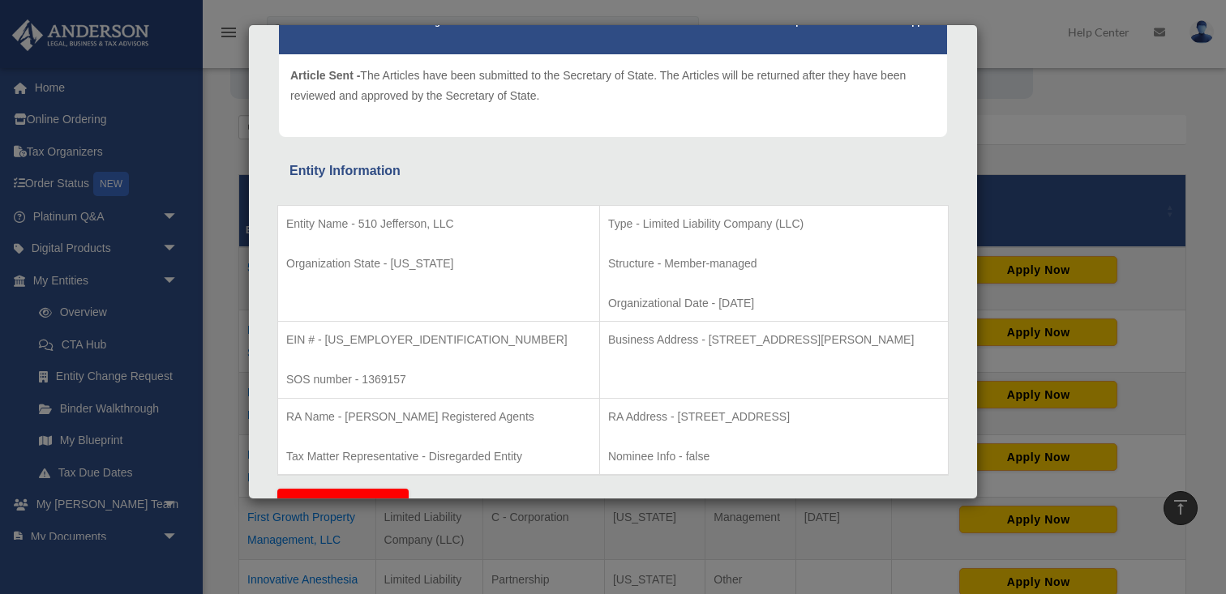
drag, startPoint x: 670, startPoint y: 302, endPoint x: 730, endPoint y: 302, distance: 60.0
click at [730, 302] on p "Organizational Date - [DATE]" at bounding box center [774, 303] width 332 height 20
copy p "2022-12-09"
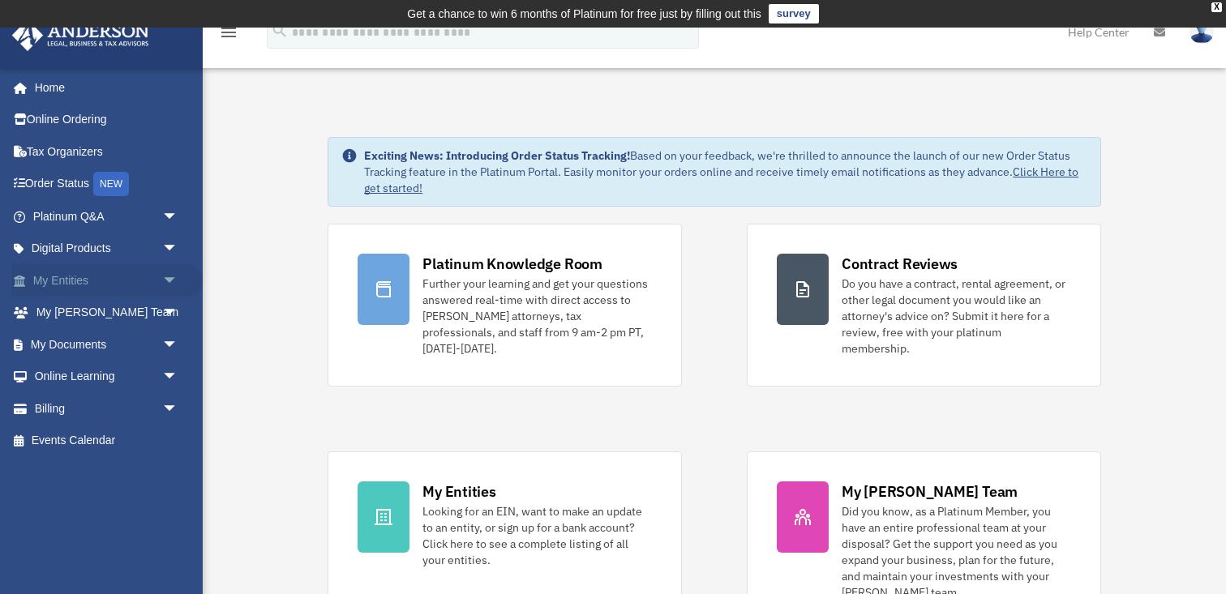
click at [131, 275] on link "My Entities arrow_drop_down" at bounding box center [106, 280] width 191 height 32
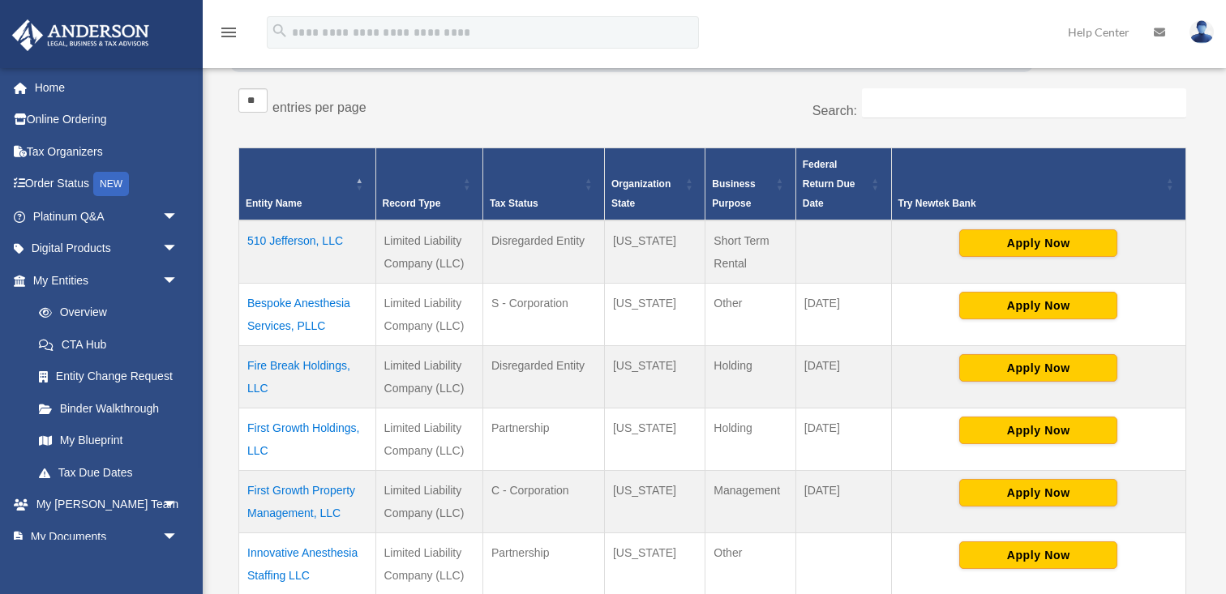
scroll to position [288, 0]
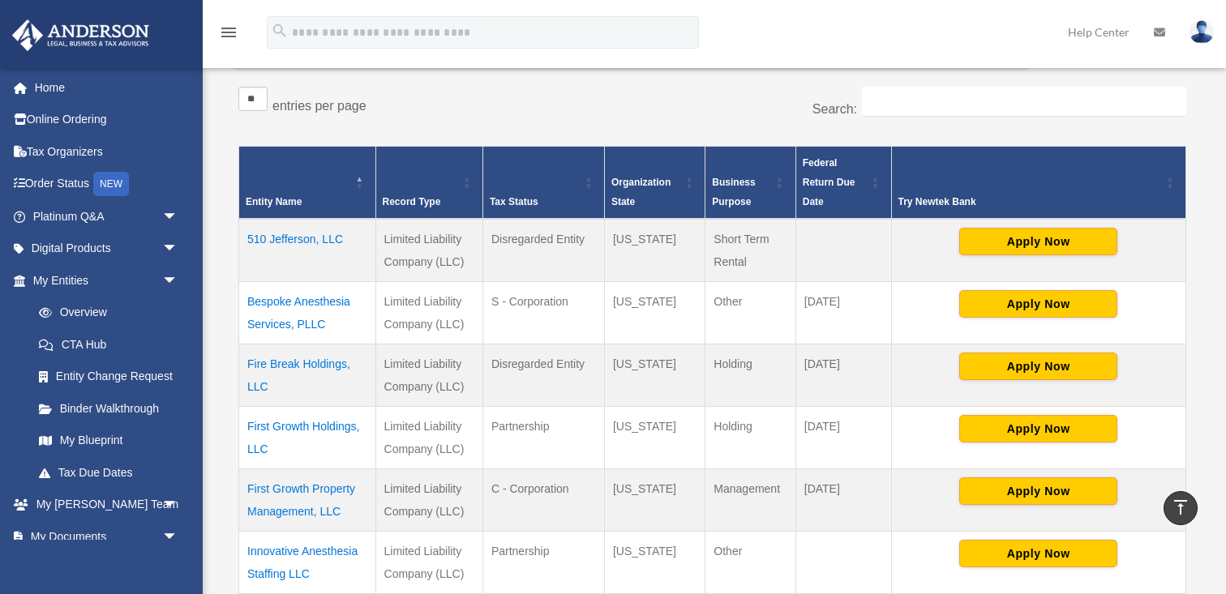
click at [323, 238] on td "510 Jefferson, LLC" at bounding box center [307, 250] width 137 height 63
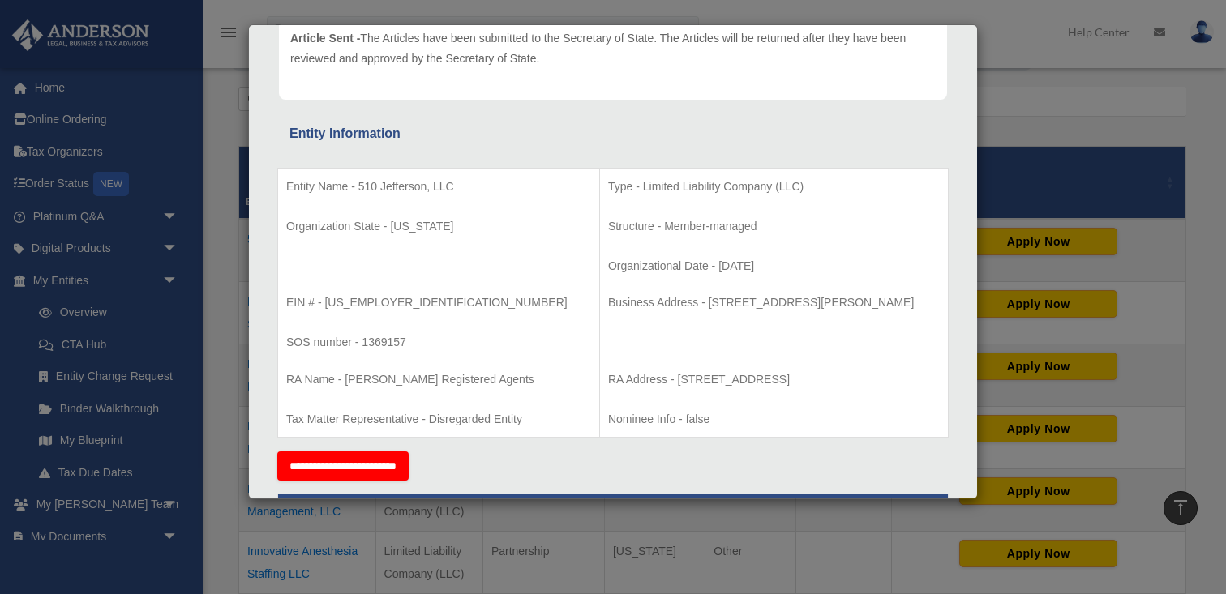
scroll to position [258, 0]
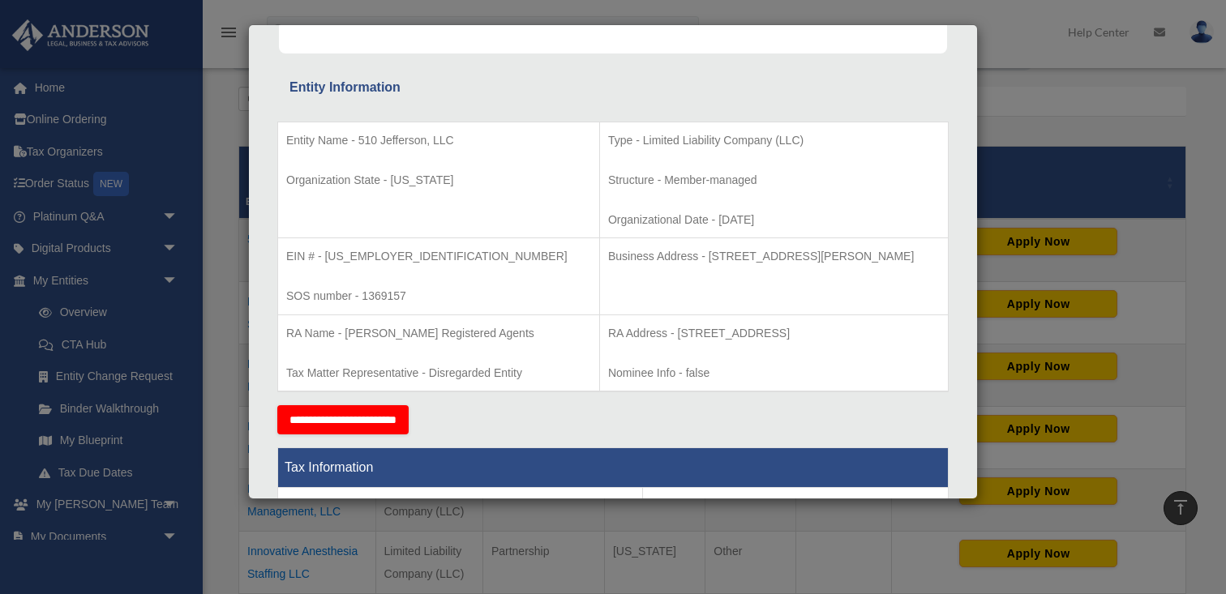
drag, startPoint x: 657, startPoint y: 258, endPoint x: 928, endPoint y: 285, distance: 272.2
click at [928, 285] on td "Business Address - [STREET_ADDRESS][PERSON_NAME]" at bounding box center [773, 276] width 349 height 77
copy p "[STREET_ADDRESS][PERSON_NAME]"
